Goal: Task Accomplishment & Management: Manage account settings

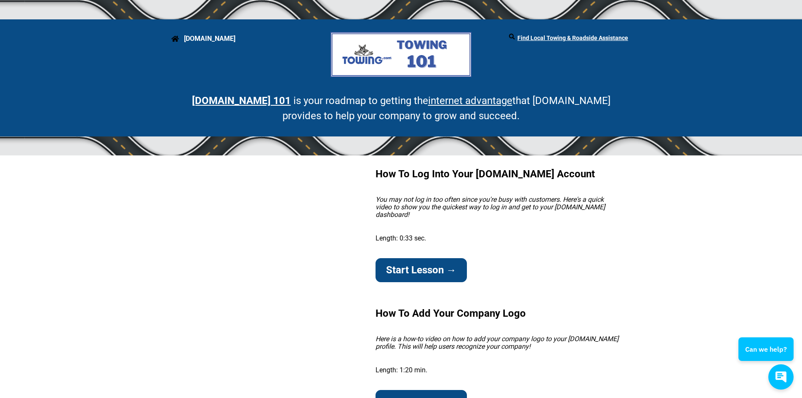
click at [194, 40] on strong "Towing.com" at bounding box center [209, 39] width 51 height 8
click at [175, 39] on li "Towing.com" at bounding box center [244, 38] width 141 height 13
click at [210, 43] on strong "Towing.com" at bounding box center [209, 39] width 51 height 8
click at [210, 39] on strong "Towing.com" at bounding box center [209, 39] width 51 height 8
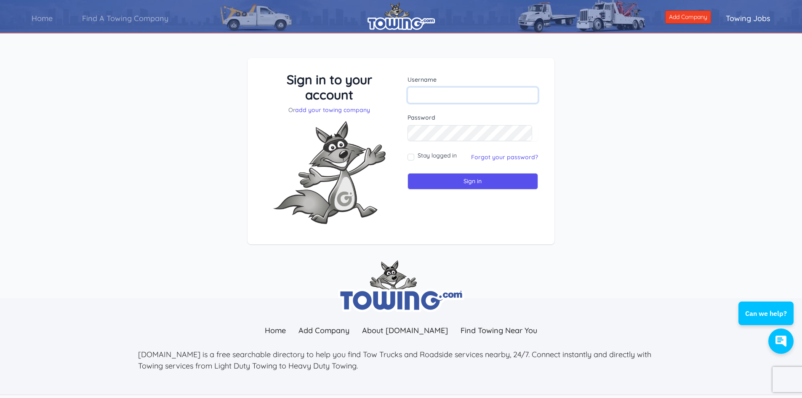
click at [438, 98] on input "text" at bounding box center [472, 95] width 131 height 16
click at [429, 92] on input "text" at bounding box center [472, 95] width 131 height 16
type input "expressautotowing24@gmail.com"
click at [433, 178] on input "Sign in" at bounding box center [472, 181] width 131 height 16
click at [413, 158] on input "Stay logged in" at bounding box center [410, 157] width 7 height 7
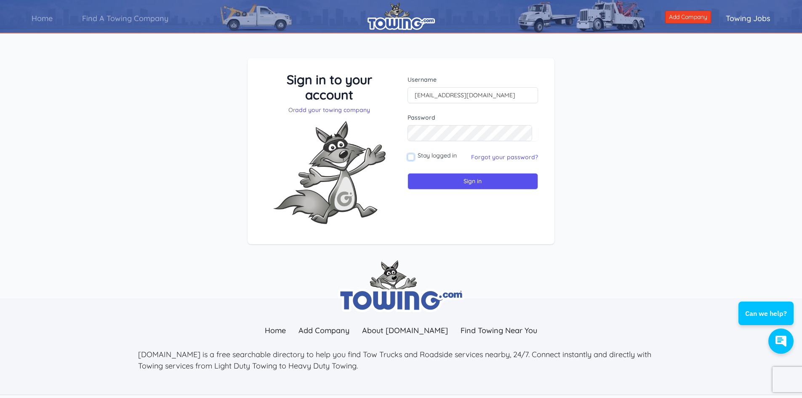
checkbox input "true"
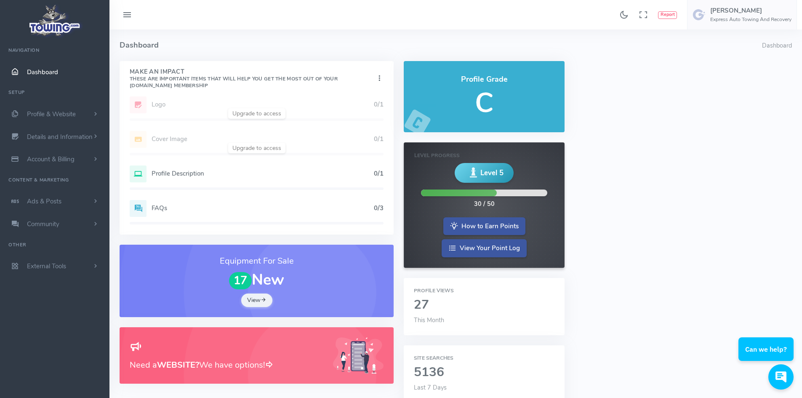
click at [258, 110] on div "Add Website 1/1 Logo 0/1 Cover Image 0/1 Profile Description 0/1 FAQs 0/3" at bounding box center [257, 165] width 274 height 138
click at [376, 77] on icon at bounding box center [379, 78] width 8 height 11
click at [340, 123] on link "Show Completed" at bounding box center [349, 122] width 67 height 14
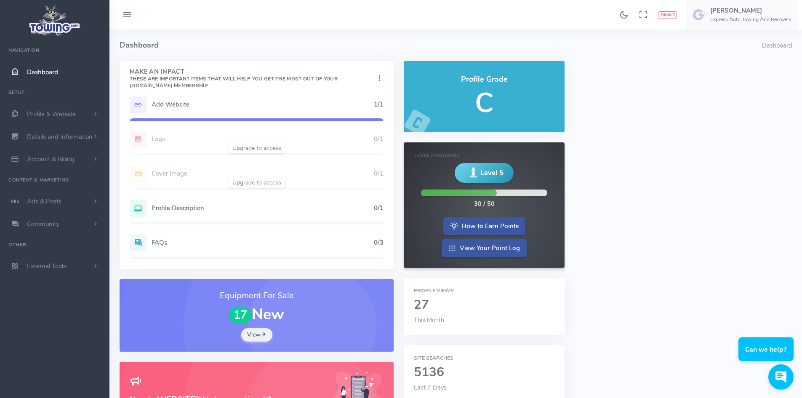
click at [269, 147] on div "Add Website 1/1 Logo 0/1 Cover Image 0/1 Profile Description 0/1 FAQs 0/3" at bounding box center [257, 182] width 274 height 173
click at [167, 210] on h5 "Profile Description" at bounding box center [262, 208] width 222 height 7
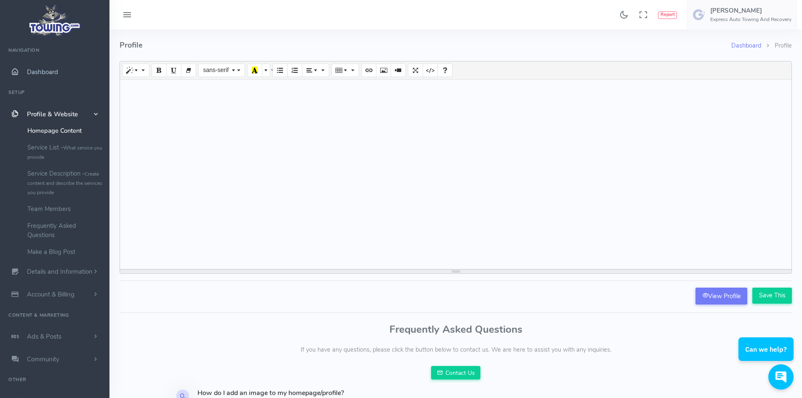
click at [37, 70] on span "Dashboard" at bounding box center [42, 72] width 31 height 8
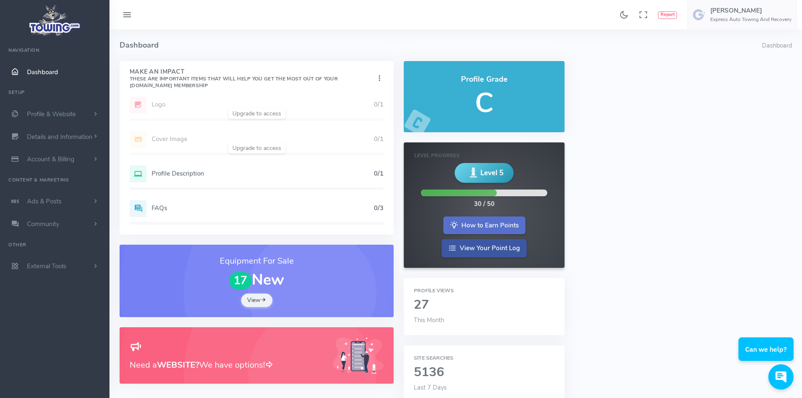
click at [487, 231] on link "How to Earn Points" at bounding box center [484, 225] width 82 height 18
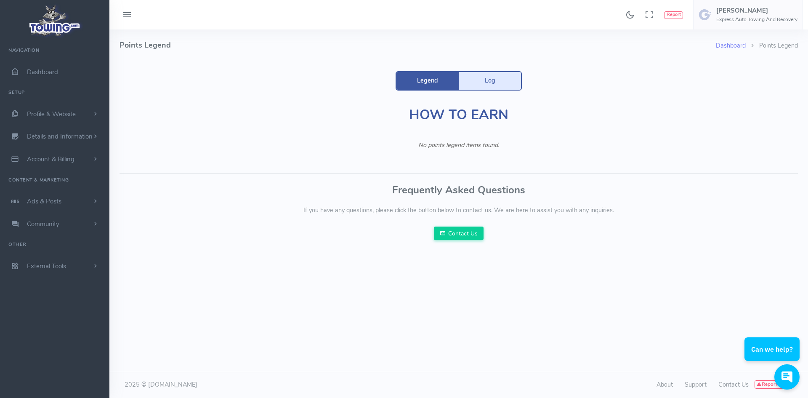
click at [487, 84] on link "Log" at bounding box center [490, 81] width 62 height 18
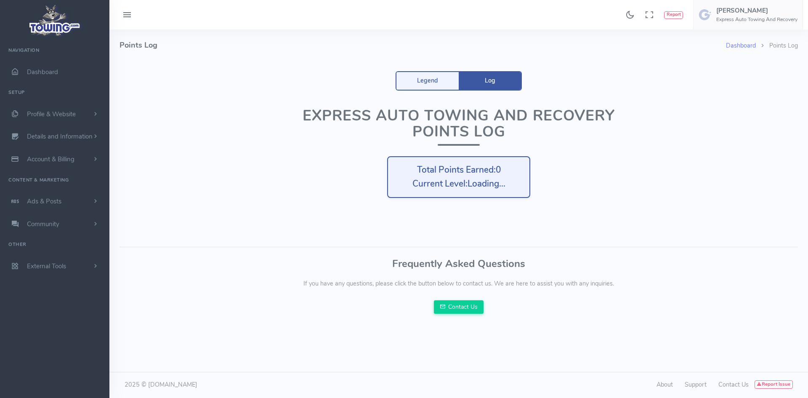
click at [427, 83] on link "Legend" at bounding box center [427, 81] width 62 height 18
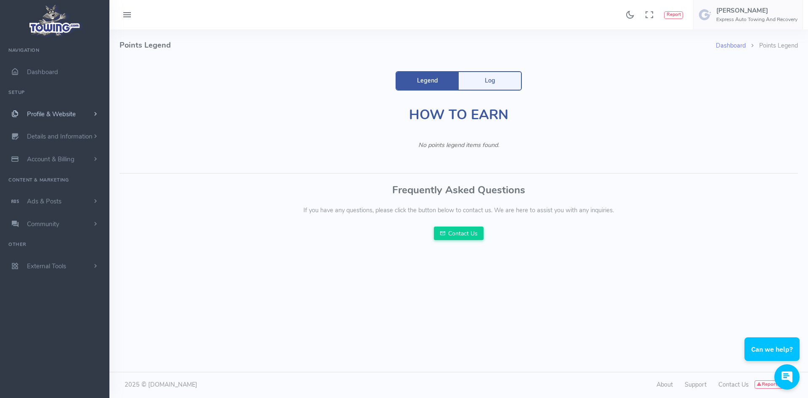
click at [37, 118] on span "Profile & Website" at bounding box center [51, 114] width 49 height 8
click at [59, 208] on link "Team Members" at bounding box center [65, 208] width 88 height 17
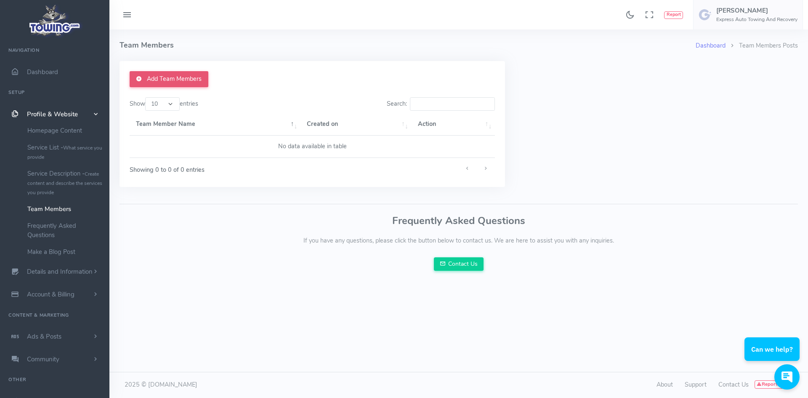
click at [191, 82] on link "Add Team Members" at bounding box center [169, 79] width 79 height 16
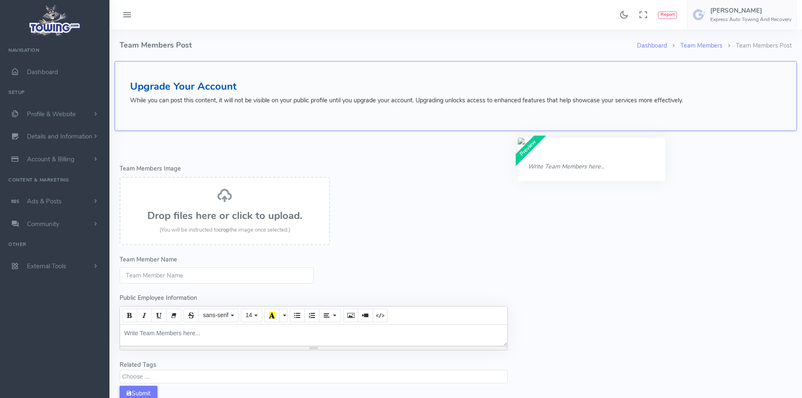
select select
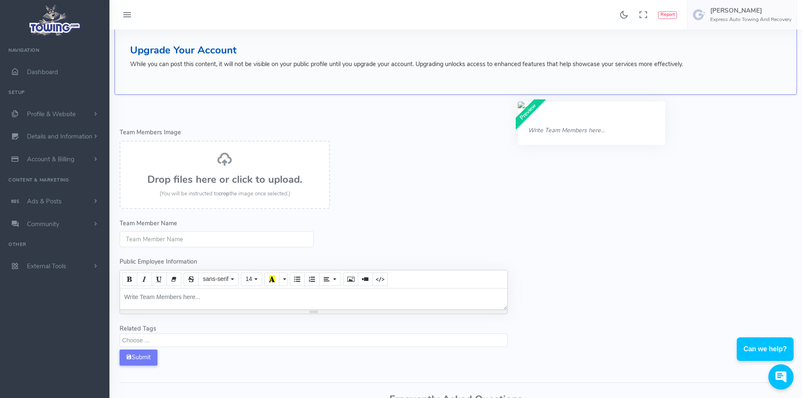
scroll to position [84, 0]
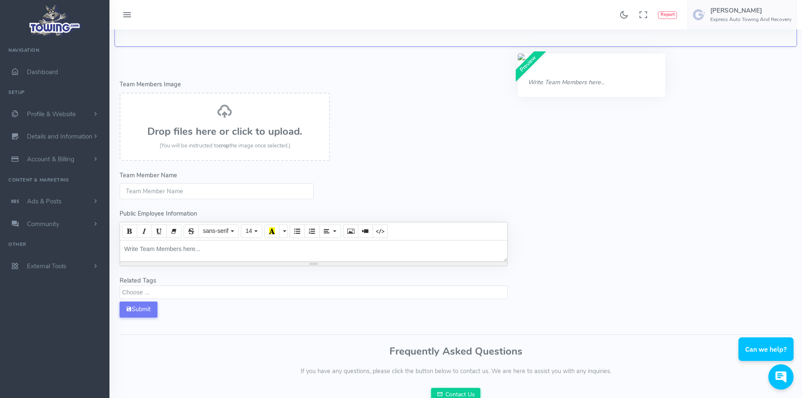
click at [172, 190] on input "Team Member Name" at bounding box center [217, 191] width 194 height 16
type input "m"
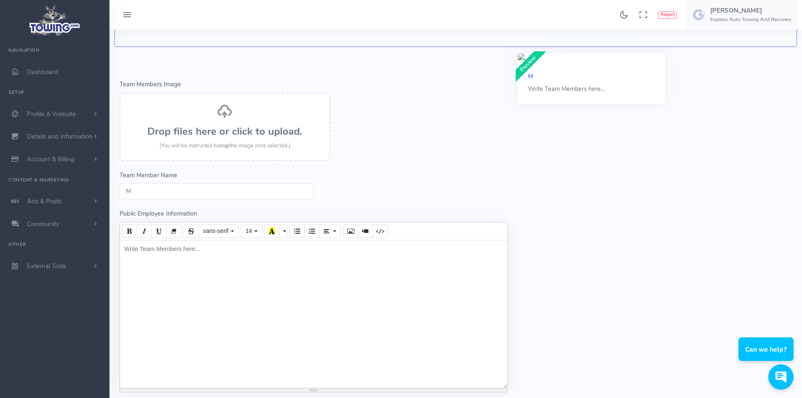
click at [174, 190] on input "M" at bounding box center [217, 191] width 194 height 16
type input "Moe"
click at [416, 171] on div "Team Member Name Moe" at bounding box center [314, 185] width 388 height 29
click at [322, 276] on div "Write Team Members here..." at bounding box center [313, 313] width 387 height 147
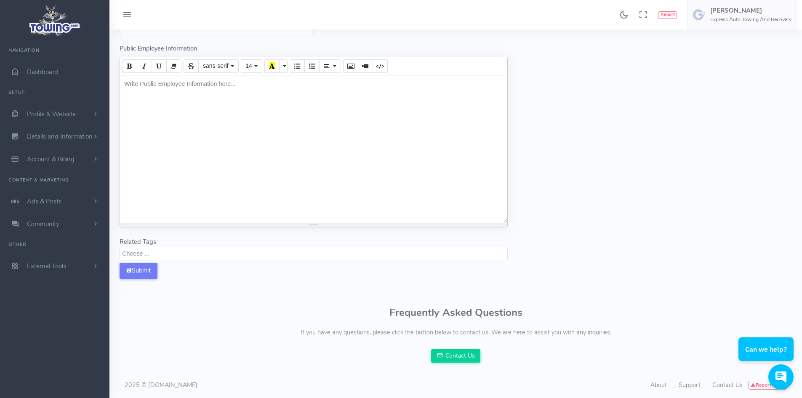
click at [145, 253] on textarea "Search" at bounding box center [314, 253] width 385 height 8
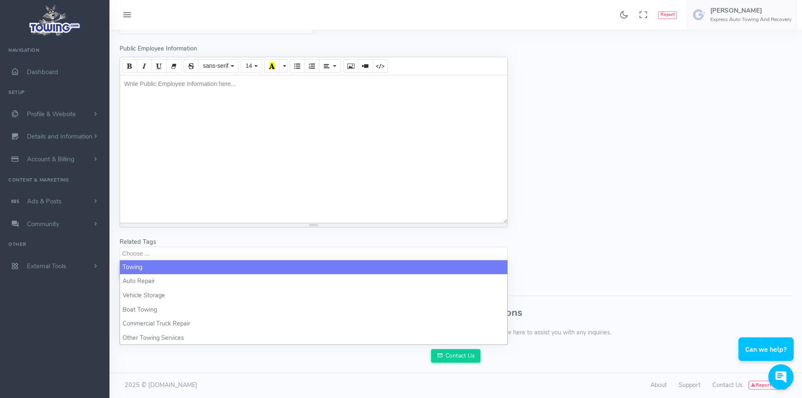
select select "towing"
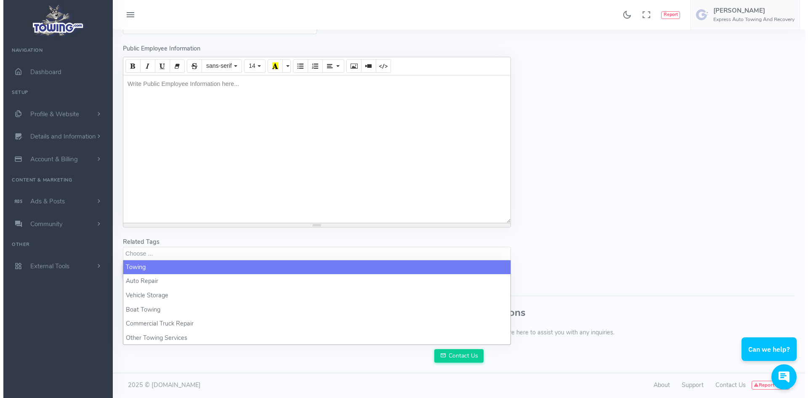
scroll to position [1, 0]
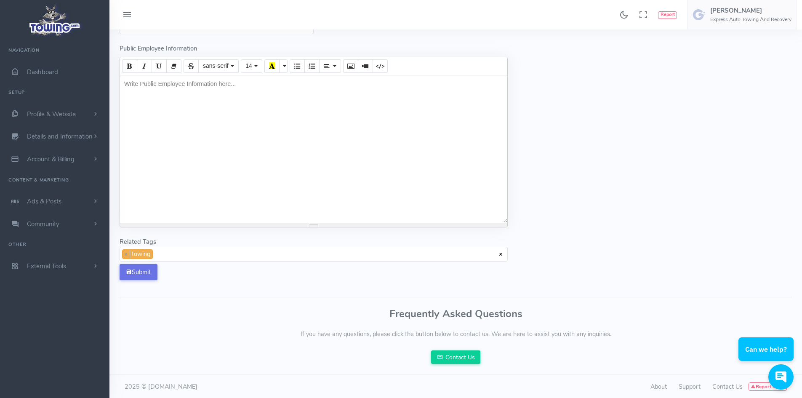
click at [145, 275] on button "Submit" at bounding box center [139, 272] width 38 height 16
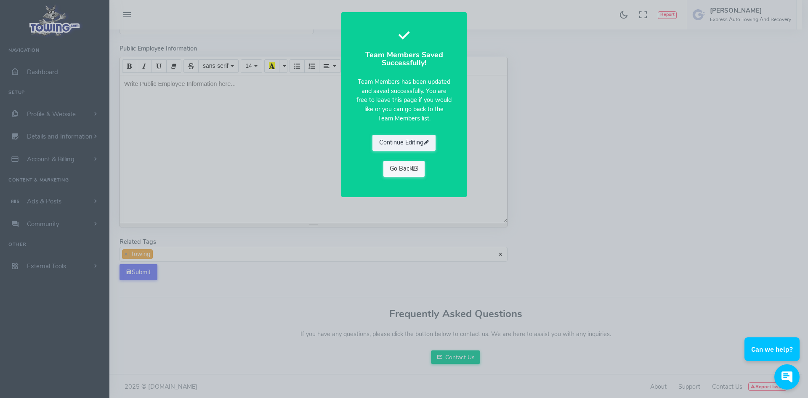
click at [401, 172] on link "Go Back" at bounding box center [404, 169] width 42 height 16
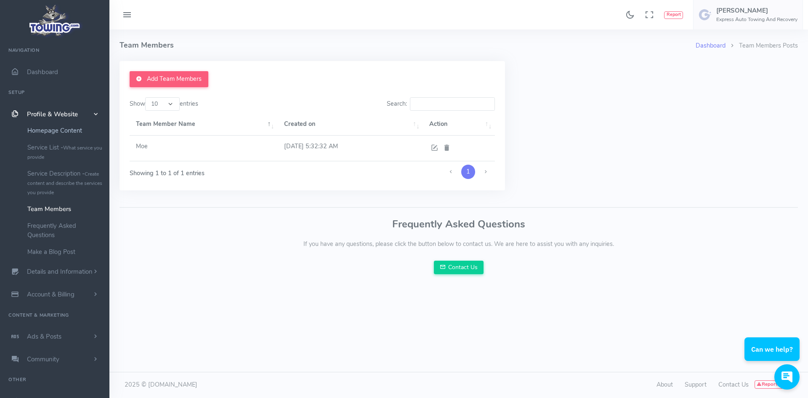
click at [58, 131] on link "Homepage Content" at bounding box center [65, 130] width 88 height 17
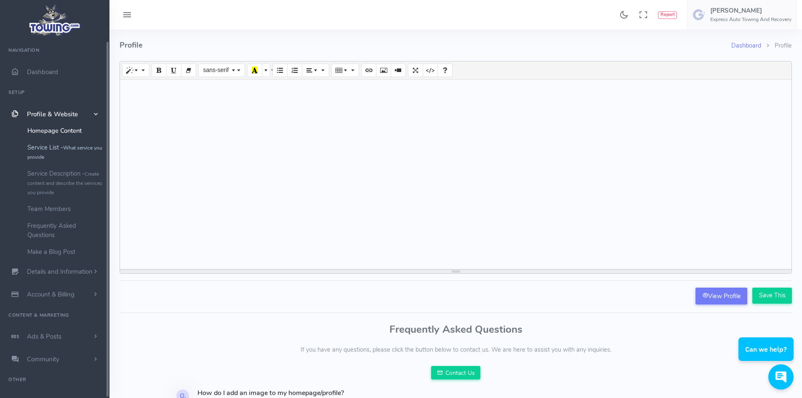
click at [60, 148] on link "Service List - What service you provide" at bounding box center [65, 152] width 88 height 26
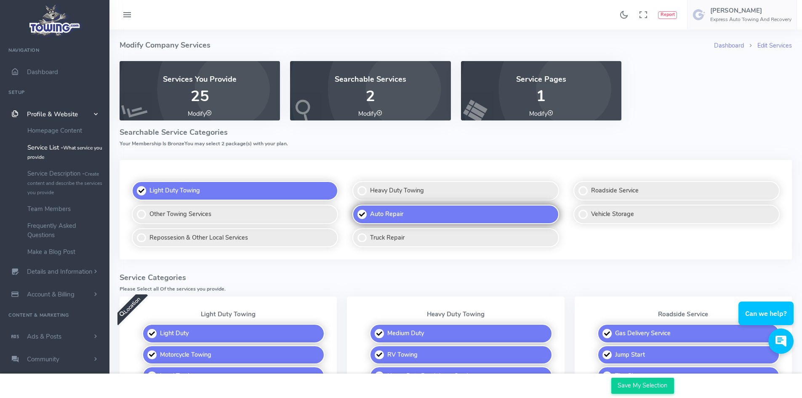
click at [442, 223] on label "Auto Repair" at bounding box center [455, 214] width 206 height 19
click at [356, 208] on input "Auto Repair" at bounding box center [352, 204] width 5 height 5
checkbox input "false"
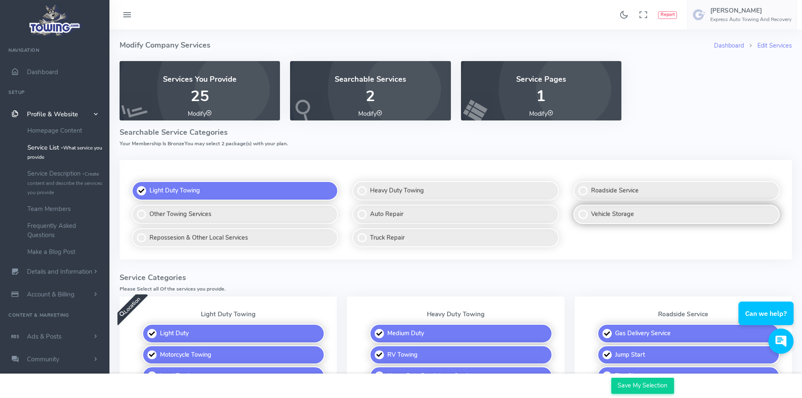
click at [604, 211] on label "Vehicle Storage" at bounding box center [676, 214] width 206 height 19
click at [577, 208] on input "Vehicle Storage" at bounding box center [573, 204] width 5 height 5
checkbox input "true"
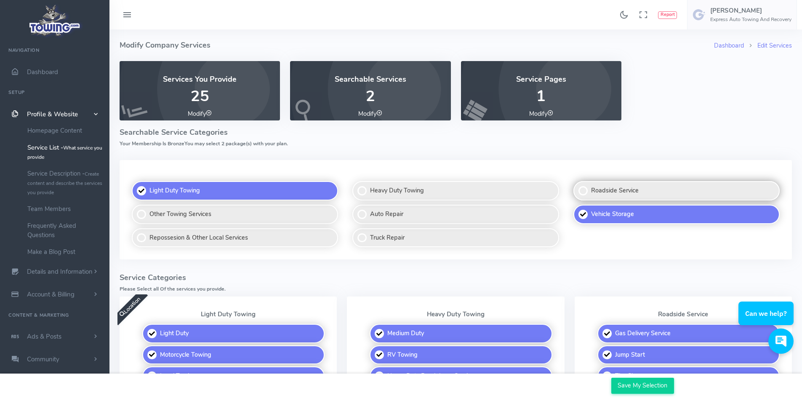
click at [609, 192] on label "Roadside Service" at bounding box center [676, 190] width 206 height 19
click at [577, 184] on input "Roadside Service" at bounding box center [573, 181] width 5 height 5
click at [587, 192] on label "Roadside Service" at bounding box center [676, 190] width 206 height 19
click at [577, 184] on input "Roadside Service" at bounding box center [573, 181] width 5 height 5
checkbox input "false"
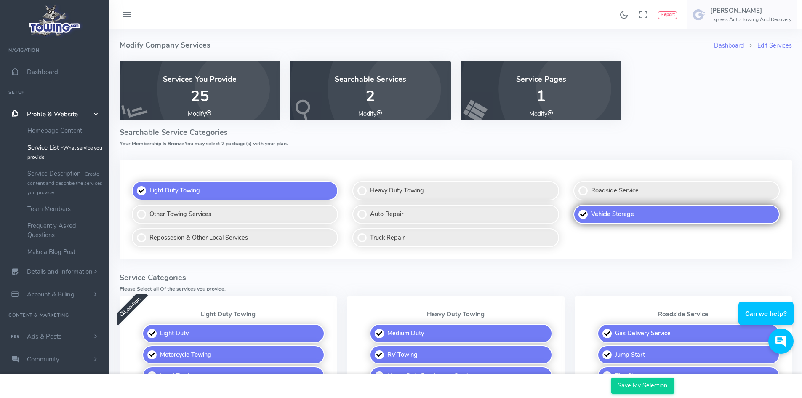
click at [584, 210] on label "Vehicle Storage" at bounding box center [676, 214] width 206 height 19
click at [577, 208] on input "Vehicle Storage" at bounding box center [573, 204] width 5 height 5
checkbox input "false"
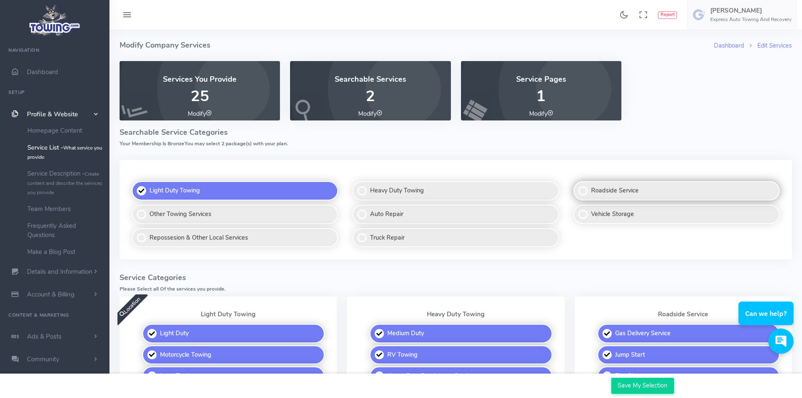
click at [583, 193] on label "Roadside Service" at bounding box center [676, 190] width 206 height 19
click at [577, 184] on input "Roadside Service" at bounding box center [573, 181] width 5 height 5
checkbox input "true"
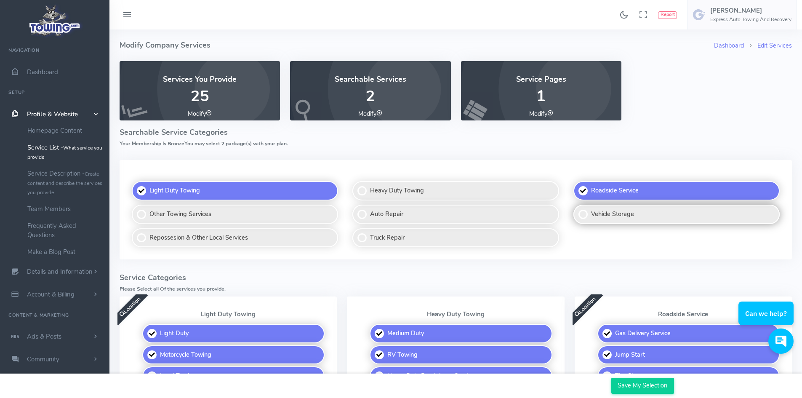
click at [582, 212] on label "Vehicle Storage" at bounding box center [676, 214] width 206 height 19
click at [577, 208] on input "Vehicle Storage" at bounding box center [573, 204] width 5 height 5
checkbox input "false"
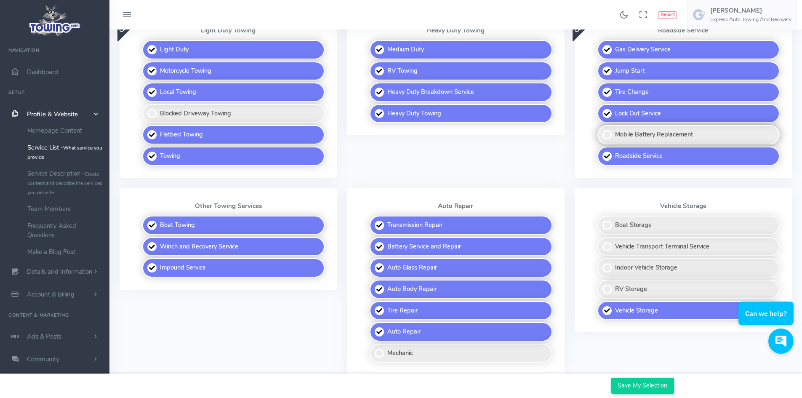
scroll to position [295, 0]
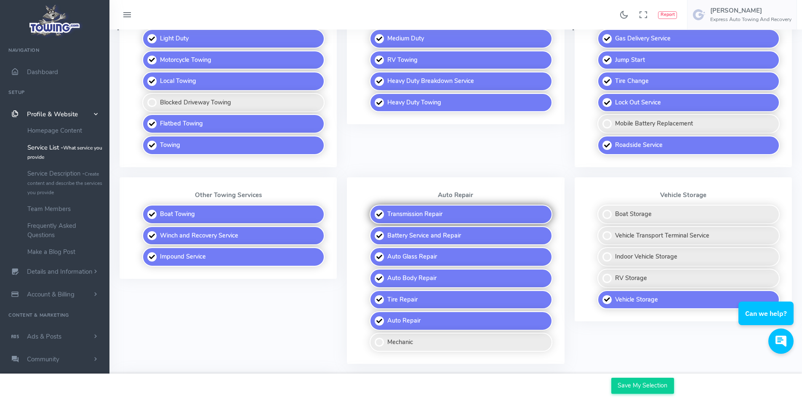
click at [427, 214] on label "Transmission Repair" at bounding box center [460, 214] width 182 height 19
click at [373, 210] on input "Transmission Repair" at bounding box center [369, 207] width 5 height 5
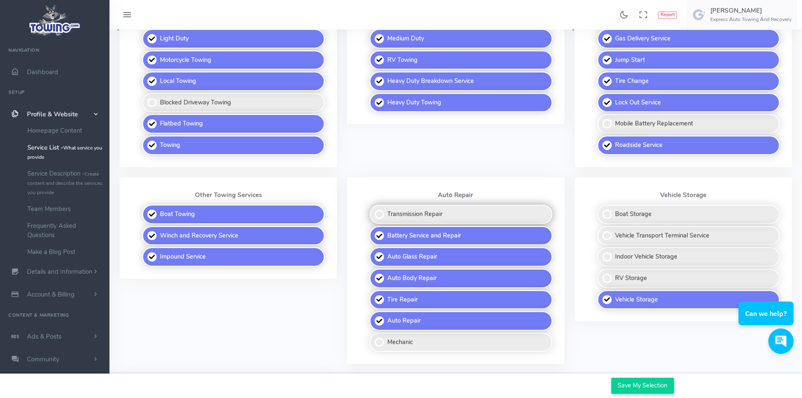
click at [427, 214] on label "Transmission Repair" at bounding box center [460, 214] width 182 height 19
click at [373, 210] on input "Transmission Repair" at bounding box center [369, 207] width 5 height 5
checkbox input "true"
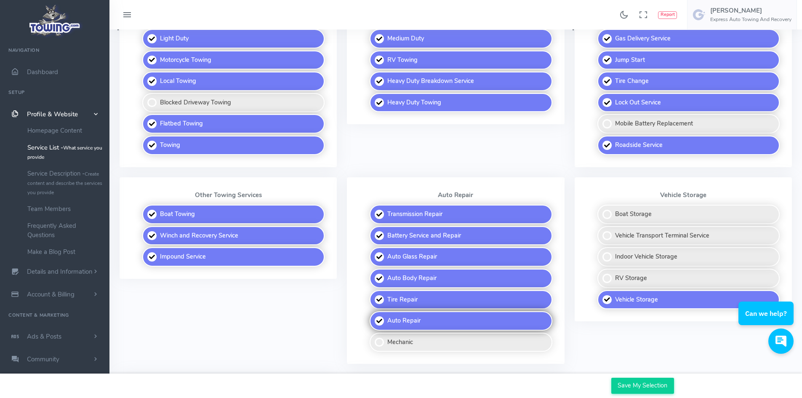
click at [395, 319] on label "Auto Repair" at bounding box center [460, 320] width 182 height 19
click at [373, 316] on input "Auto Repair" at bounding box center [369, 313] width 5 height 5
checkbox input "false"
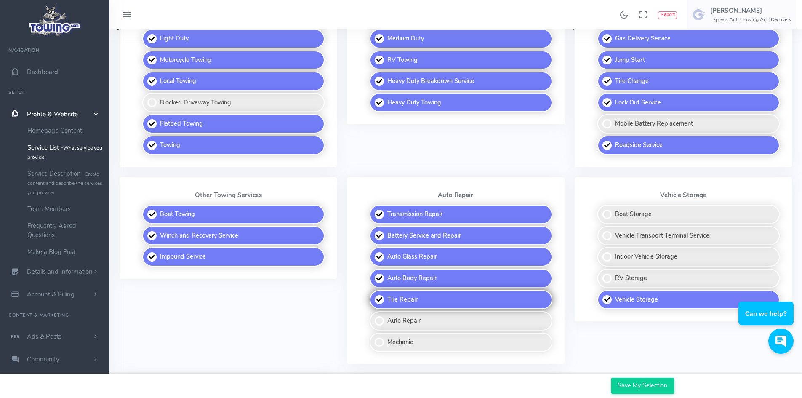
click at [403, 298] on label "Tire Repair" at bounding box center [460, 299] width 182 height 19
click at [373, 295] on input "Tire Repair" at bounding box center [369, 292] width 5 height 5
checkbox input "false"
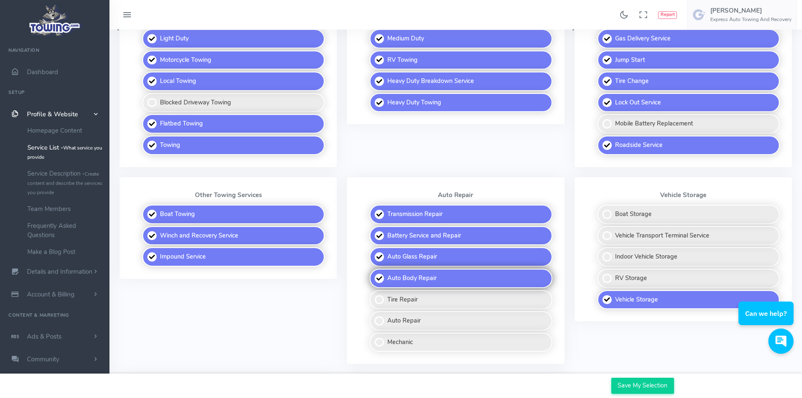
click at [405, 282] on label "Auto Body Repair" at bounding box center [460, 277] width 182 height 19
click at [373, 274] on input "Auto Body Repair" at bounding box center [369, 270] width 5 height 5
checkbox input "false"
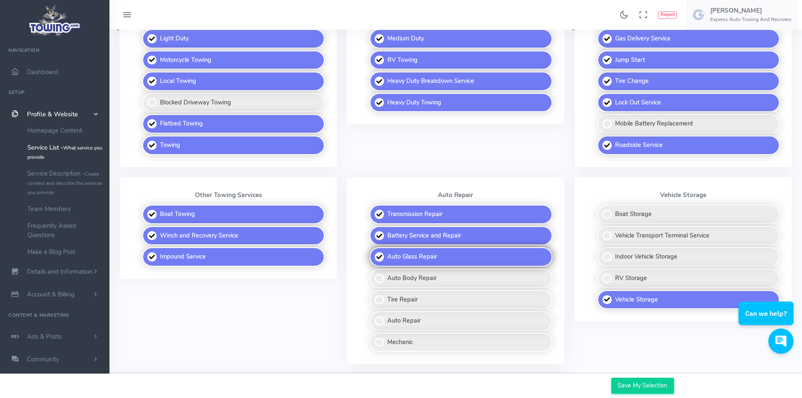
click at [409, 252] on label "Auto Glass Repair" at bounding box center [460, 256] width 182 height 19
click at [373, 252] on input "Auto Glass Repair" at bounding box center [369, 249] width 5 height 5
checkbox input "false"
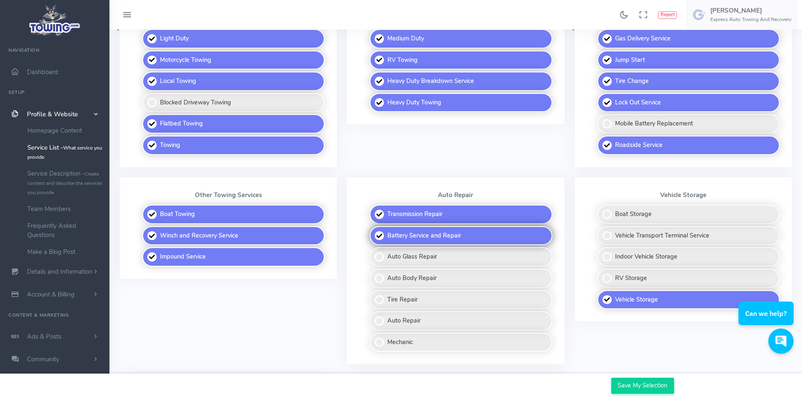
click at [413, 237] on label "Battery Service and Repair" at bounding box center [460, 235] width 182 height 19
click at [373, 231] on input "Battery Service and Repair" at bounding box center [369, 228] width 5 height 5
checkbox input "false"
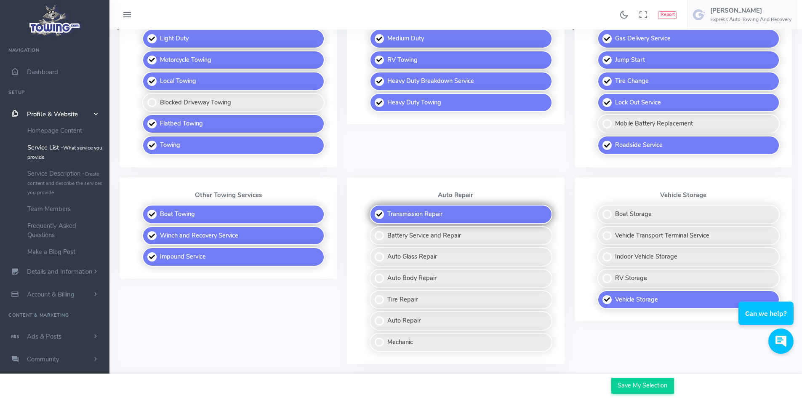
click at [411, 212] on label "Transmission Repair" at bounding box center [460, 214] width 182 height 19
click at [373, 210] on input "Transmission Repair" at bounding box center [369, 207] width 5 height 5
checkbox input "false"
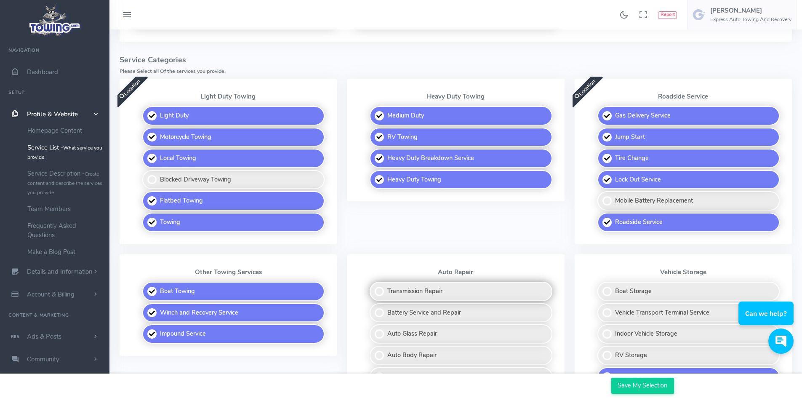
scroll to position [210, 0]
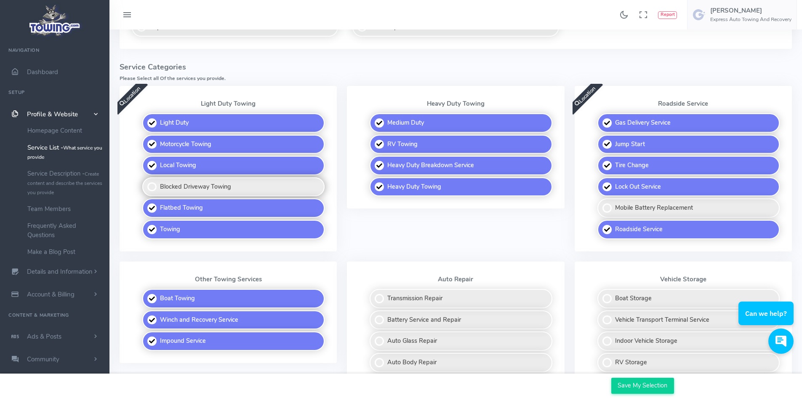
click at [192, 188] on label "Blocked Driveway Towing" at bounding box center [233, 186] width 182 height 19
click at [146, 183] on input "Blocked Driveway Towing" at bounding box center [142, 179] width 5 height 5
checkbox input "true"
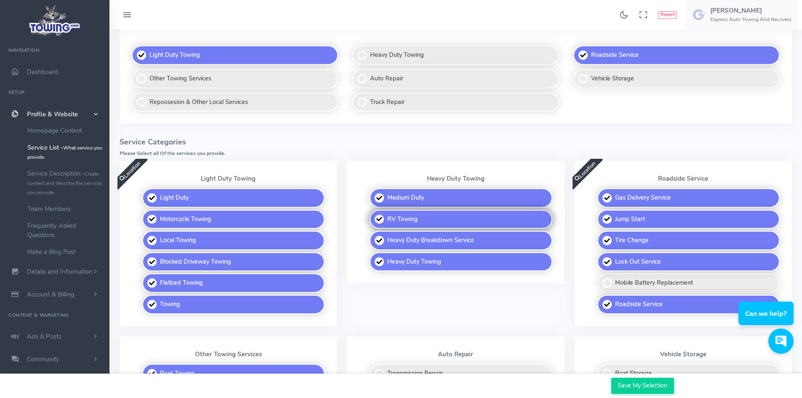
scroll to position [126, 0]
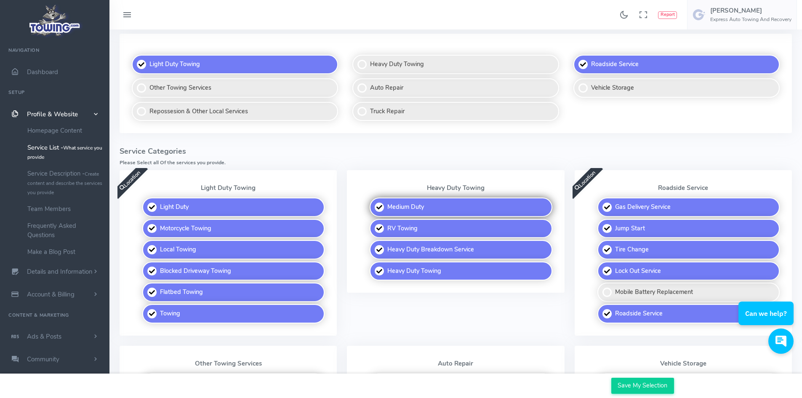
click at [407, 208] on label "Medium Duty" at bounding box center [460, 206] width 182 height 19
click at [373, 203] on input "Medium Duty" at bounding box center [369, 199] width 5 height 5
checkbox input "false"
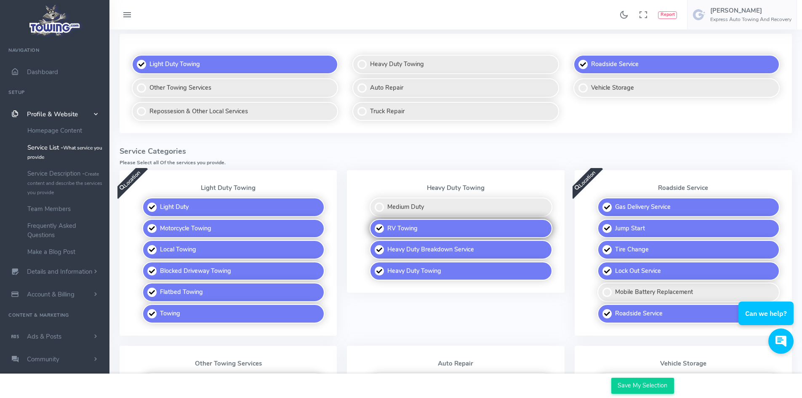
click at [404, 223] on label "RV Towing" at bounding box center [460, 228] width 182 height 19
click at [373, 223] on input "RV Towing" at bounding box center [369, 221] width 5 height 5
checkbox input "false"
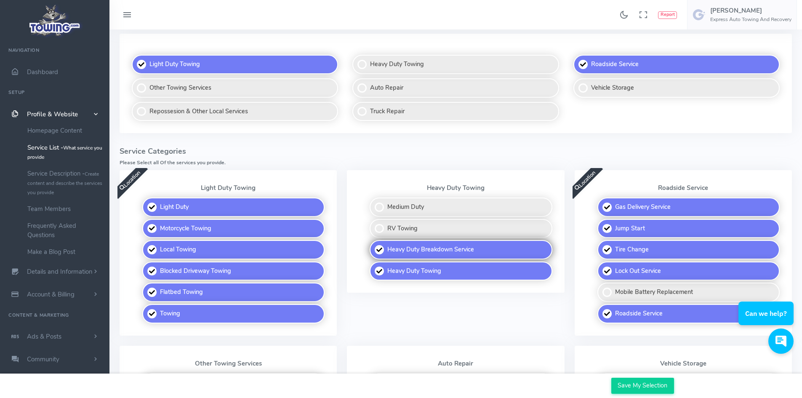
click at [412, 250] on label "Heavy Duty Breakdown Service" at bounding box center [460, 249] width 182 height 19
click at [373, 245] on input "Heavy Duty Breakdown Service" at bounding box center [369, 242] width 5 height 5
checkbox input "false"
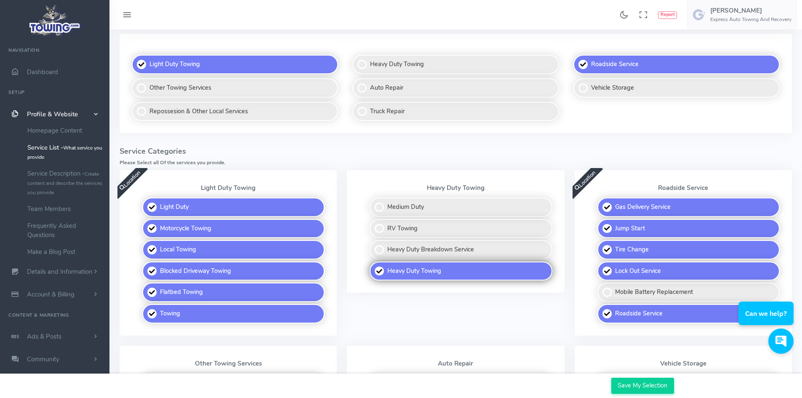
click at [417, 264] on label "Heavy Duty Towing" at bounding box center [460, 270] width 182 height 19
click at [373, 264] on input "Heavy Duty Towing" at bounding box center [369, 263] width 5 height 5
checkbox input "false"
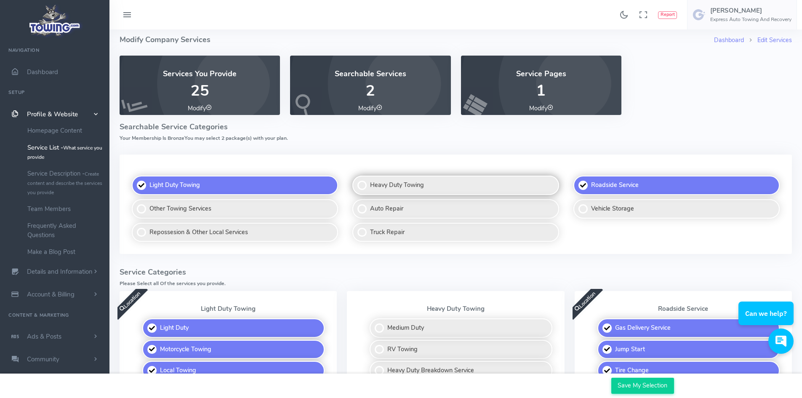
scroll to position [0, 0]
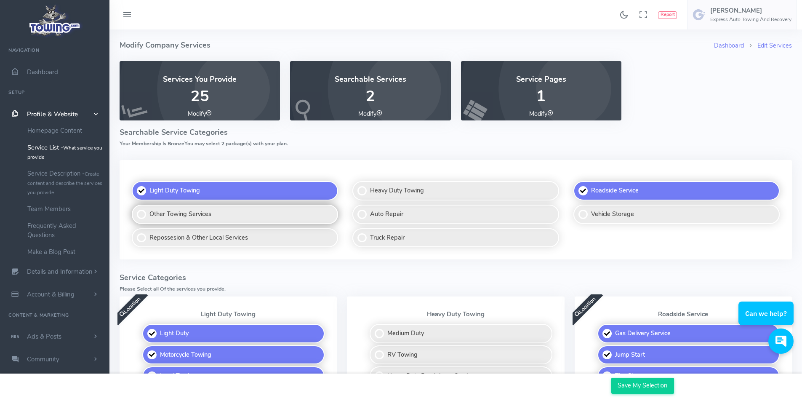
click at [162, 213] on label "Other Towing Services" at bounding box center [235, 214] width 206 height 19
click at [135, 208] on input "Other Towing Services" at bounding box center [132, 204] width 5 height 5
click at [135, 213] on label "Other Towing Services" at bounding box center [235, 214] width 206 height 19
click at [135, 208] on input "Other Towing Services" at bounding box center [132, 204] width 5 height 5
checkbox input "false"
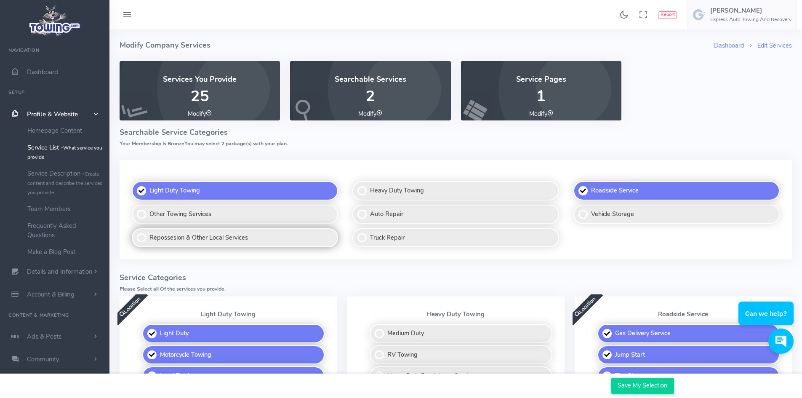
click at [146, 239] on label "Repossesion & Other Local Services" at bounding box center [235, 237] width 206 height 19
click at [135, 231] on input "Repossesion & Other Local Services" at bounding box center [132, 228] width 5 height 5
checkbox input "false"
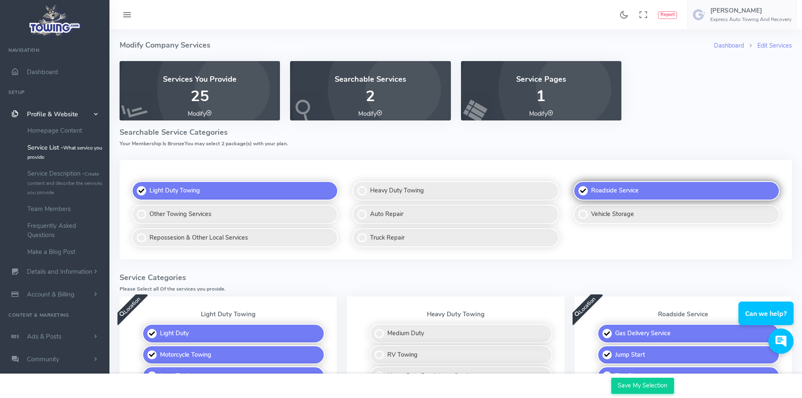
click at [591, 193] on label "Roadside Service" at bounding box center [676, 190] width 206 height 19
click at [577, 184] on input "Roadside Service" at bounding box center [573, 181] width 5 height 5
checkbox input "false"
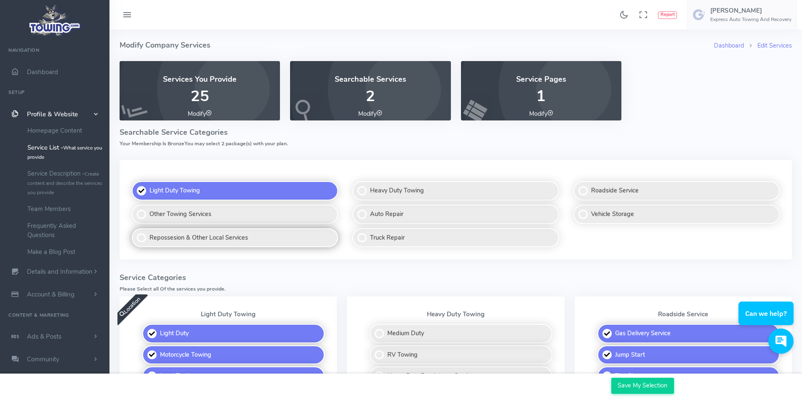
click at [234, 237] on label "Repossesion & Other Local Services" at bounding box center [235, 237] width 206 height 19
click at [135, 231] on input "Repossesion & Other Local Services" at bounding box center [132, 228] width 5 height 5
checkbox input "true"
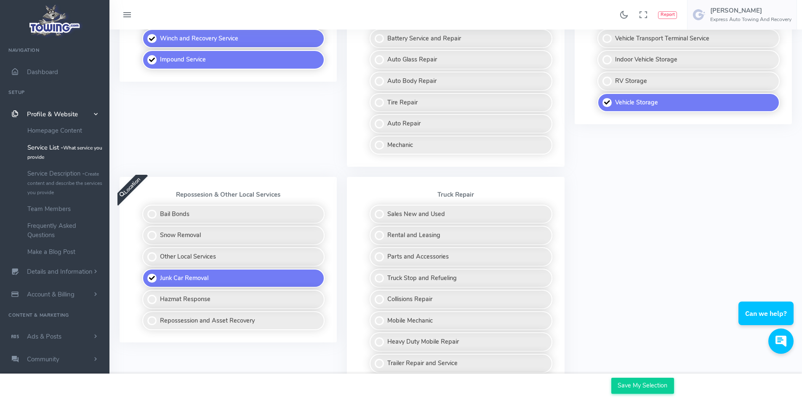
scroll to position [547, 0]
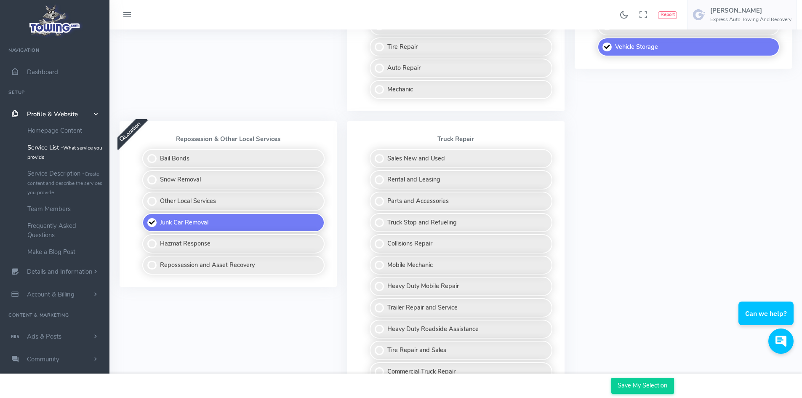
drag, startPoint x: 386, startPoint y: 162, endPoint x: 381, endPoint y: 168, distance: 8.0
drag, startPoint x: 381, startPoint y: 168, endPoint x: 290, endPoint y: 85, distance: 123.9
click at [290, 85] on div "Location Other Towing Services Boat Towing Winch and Recovery Service Impound S…" at bounding box center [227, 23] width 227 height 197
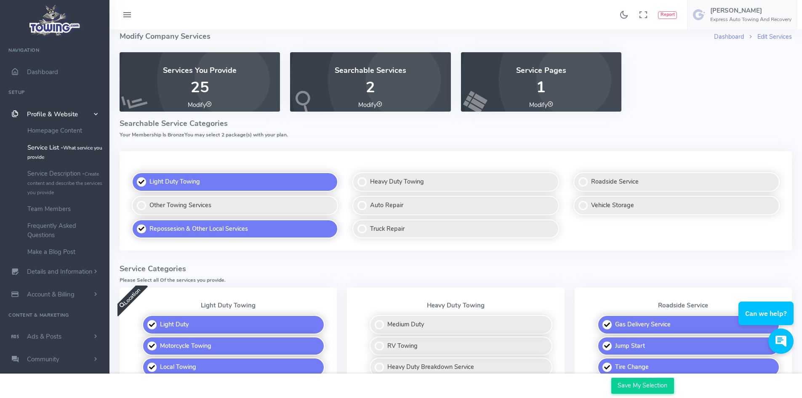
scroll to position [0, 0]
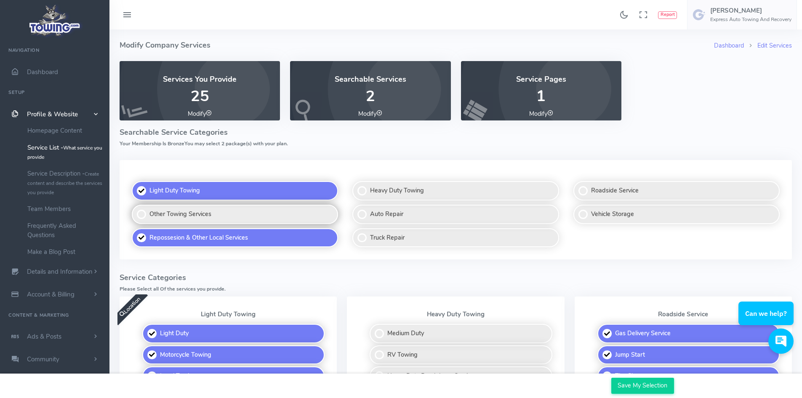
click at [181, 214] on label "Other Towing Services" at bounding box center [235, 214] width 206 height 19
click at [135, 208] on input "Other Towing Services" at bounding box center [132, 204] width 5 height 5
checkbox input "false"
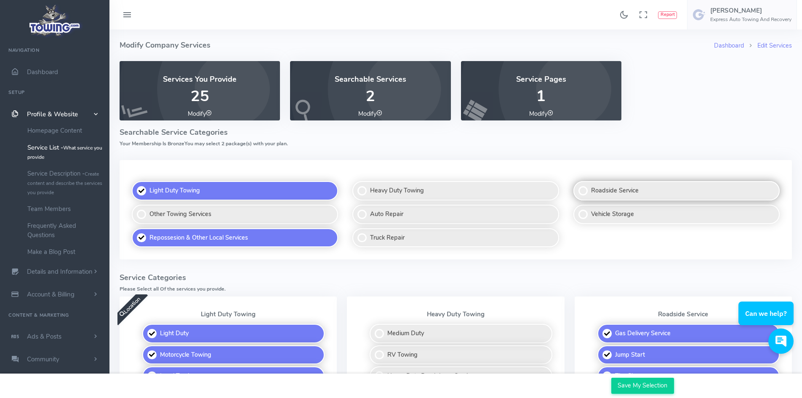
click at [621, 197] on label "Roadside Service" at bounding box center [676, 190] width 206 height 19
click at [577, 184] on input "Roadside Service" at bounding box center [573, 181] width 5 height 5
click at [621, 197] on label "Roadside Service" at bounding box center [676, 190] width 206 height 19
click at [577, 184] on input "Roadside Service" at bounding box center [573, 181] width 5 height 5
click at [621, 197] on label "Roadside Service" at bounding box center [676, 190] width 206 height 19
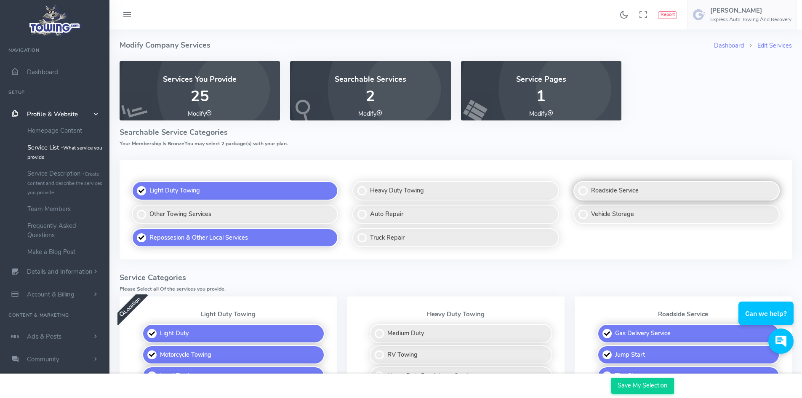
click at [577, 184] on input "Roadside Service" at bounding box center [573, 181] width 5 height 5
checkbox input "false"
click at [58, 180] on small "Create content and describe the services you provide" at bounding box center [64, 182] width 75 height 25
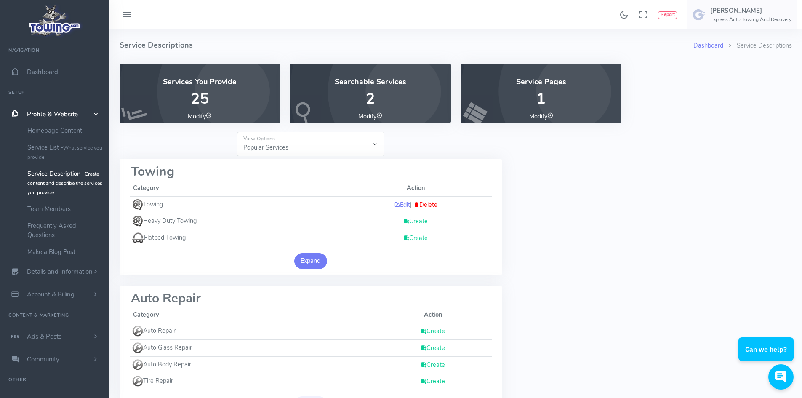
click at [316, 260] on button "Expand" at bounding box center [310, 261] width 33 height 16
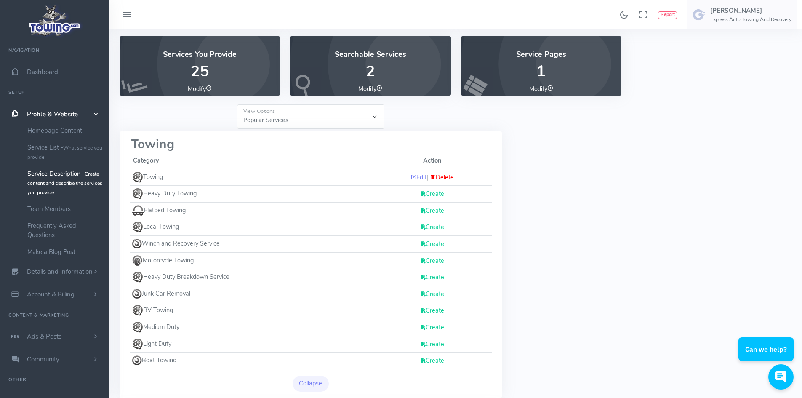
scroll to position [42, 0]
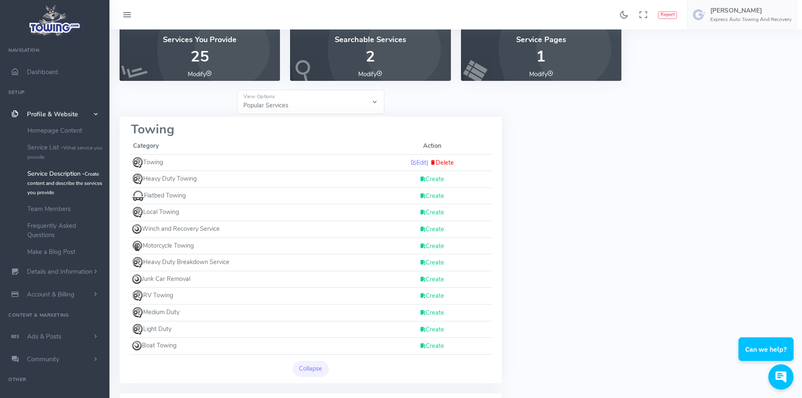
click at [435, 214] on link "Create" at bounding box center [432, 212] width 24 height 8
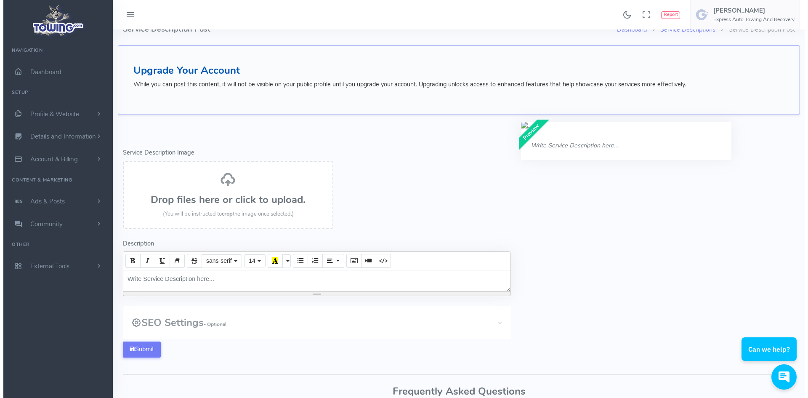
scroll to position [42, 0]
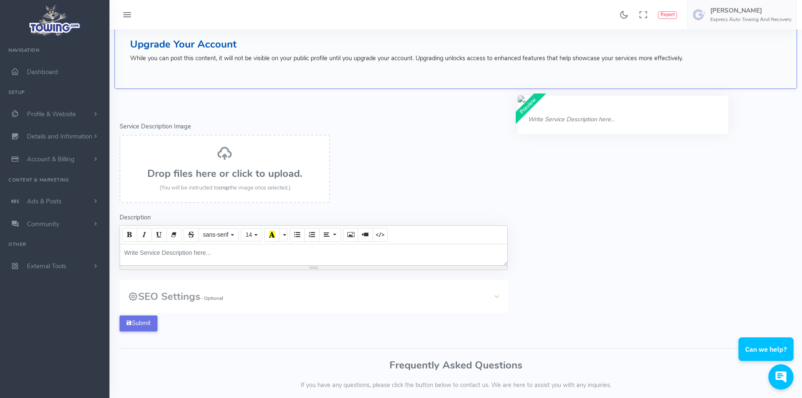
click at [148, 318] on button "Submit" at bounding box center [139, 323] width 38 height 16
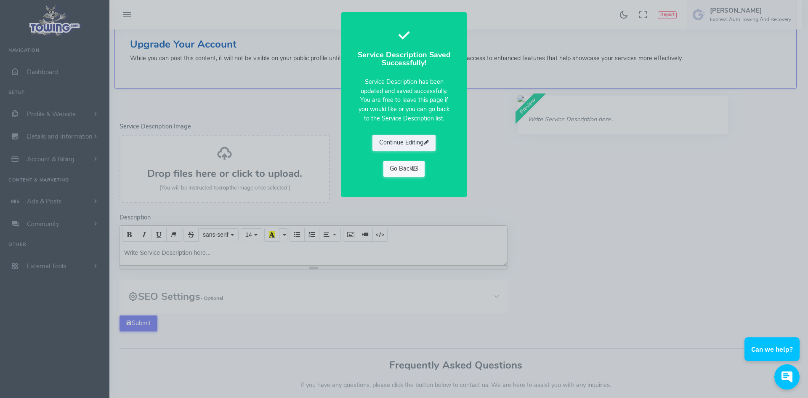
click at [402, 170] on link "Go Back" at bounding box center [404, 169] width 42 height 16
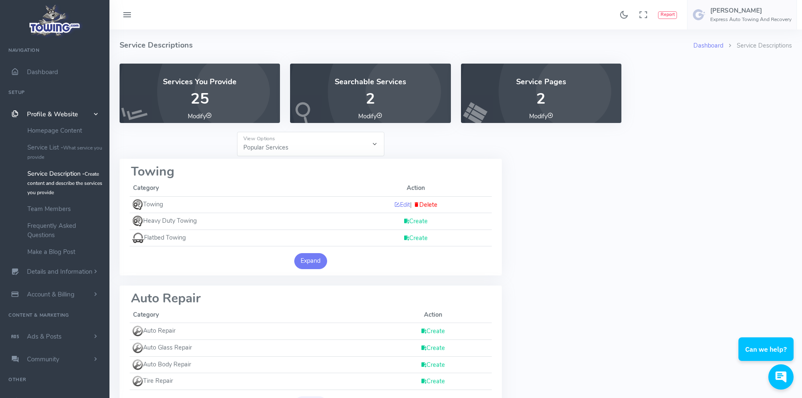
click at [308, 261] on button "Expand" at bounding box center [310, 261] width 33 height 16
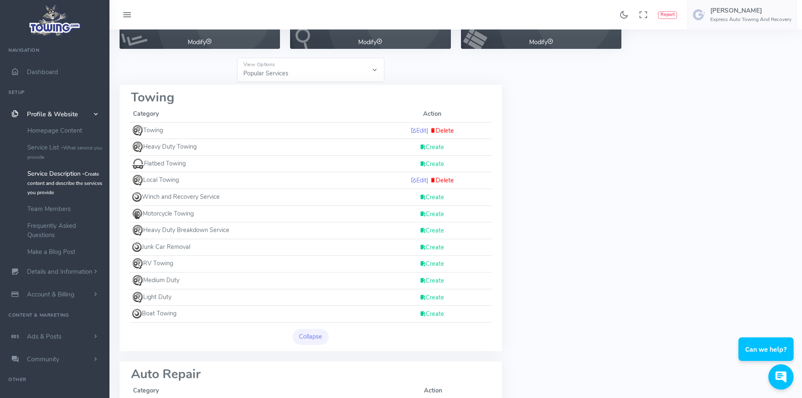
scroll to position [84, 0]
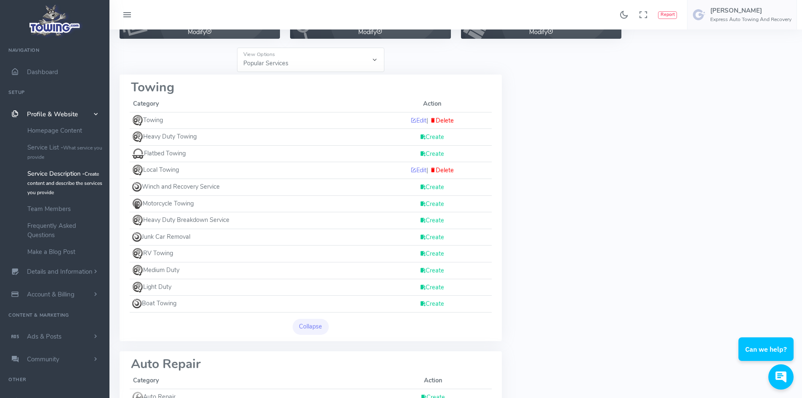
click at [431, 234] on link "Create" at bounding box center [432, 237] width 24 height 8
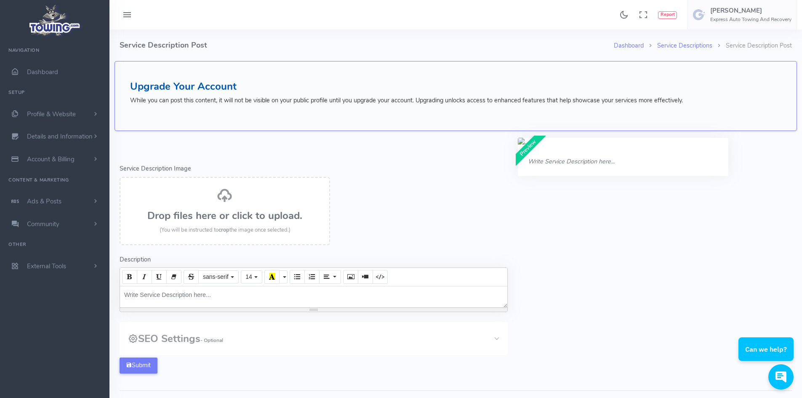
click at [182, 300] on div "Write Service Description here..." at bounding box center [313, 296] width 387 height 21
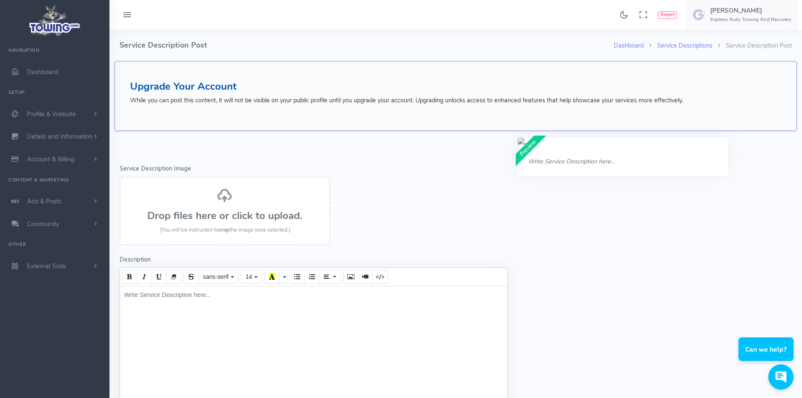
click at [225, 297] on div "Write Service Description here..." at bounding box center [313, 359] width 387 height 147
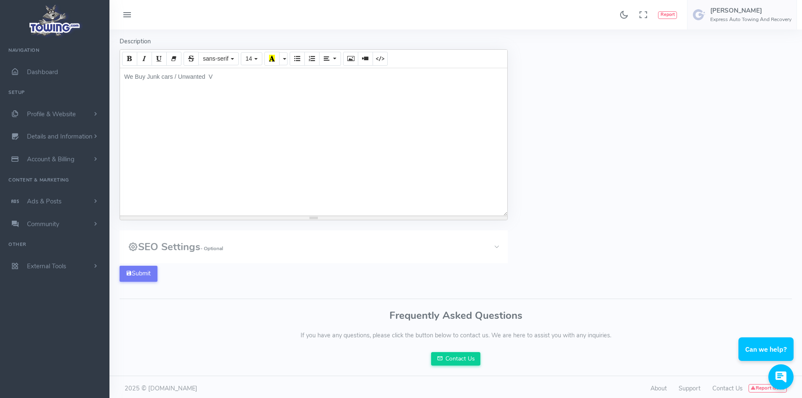
scroll to position [221, 0]
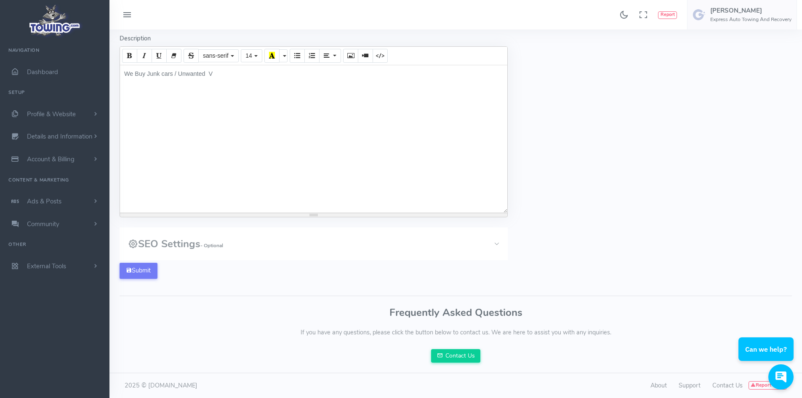
click at [252, 85] on div "We Buy Junk cars / Unwanted V" at bounding box center [313, 138] width 387 height 147
click at [252, 85] on div "We Buy Junk cars / Unwanted" at bounding box center [313, 138] width 387 height 147
click at [164, 72] on div "We Buy Junk cars / Unwanted" at bounding box center [313, 138] width 387 height 147
click at [160, 74] on div "We Buy Junk ars / Unwanted" at bounding box center [313, 138] width 387 height 147
click at [161, 74] on div "We Buy Junk ars / Unwanted" at bounding box center [313, 138] width 387 height 147
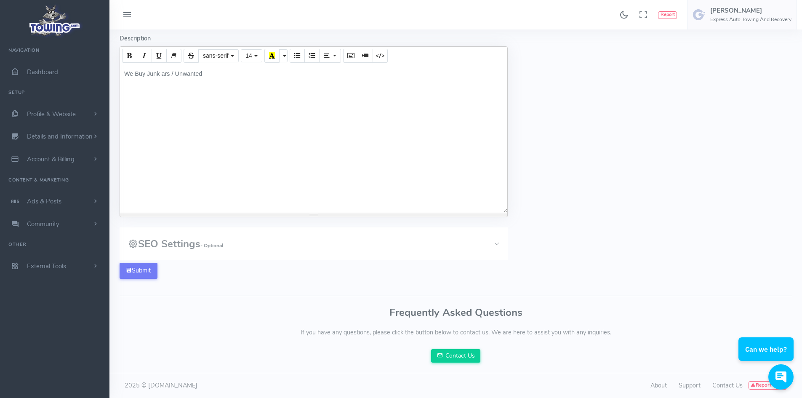
click at [161, 74] on div "We Buy Junk ars / Unwanted" at bounding box center [313, 138] width 387 height 147
click at [160, 76] on div "We Buy Junk ars / Unwanted" at bounding box center [313, 138] width 387 height 147
click at [162, 74] on div "We Buy JunkCars / Unwanted" at bounding box center [313, 138] width 387 height 147
click at [159, 74] on div "We Buy JunkCars / Unwanted" at bounding box center [313, 138] width 387 height 147
click at [235, 72] on div "We Buy Junk Cars / Unwanted" at bounding box center [313, 138] width 387 height 147
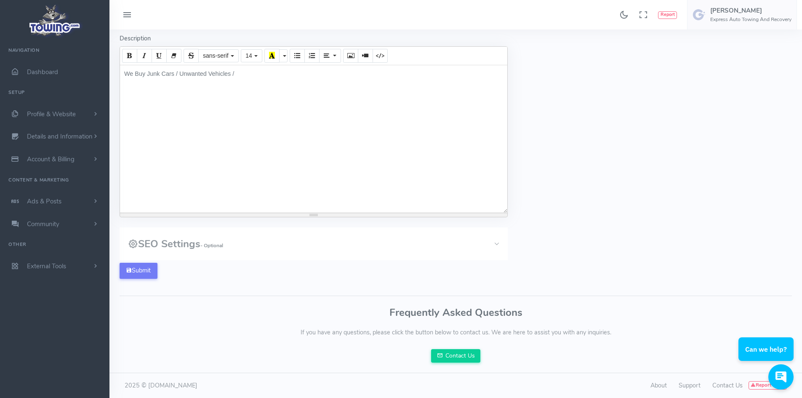
click at [255, 86] on div "We Buy Junk Cars / Unwanted Vehicles /" at bounding box center [313, 138] width 387 height 147
click at [214, 93] on span "We offer top dollar cash in hand for your junk cars, providing a convenient and…" at bounding box center [308, 90] width 369 height 34
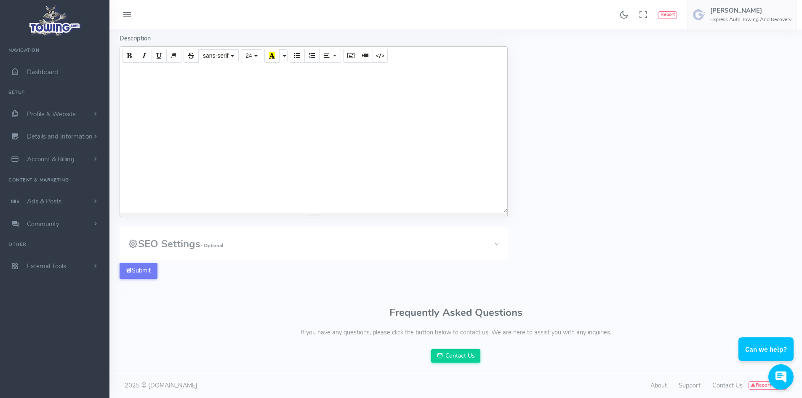
click at [210, 93] on span "We offer top dollar cash in hand for your junk cars, providing a convenient and…" at bounding box center [308, 90] width 369 height 34
click at [266, 103] on span "We offer top dollar cash in hand for your junk cars, providing a convenient and…" at bounding box center [308, 101] width 368 height 34
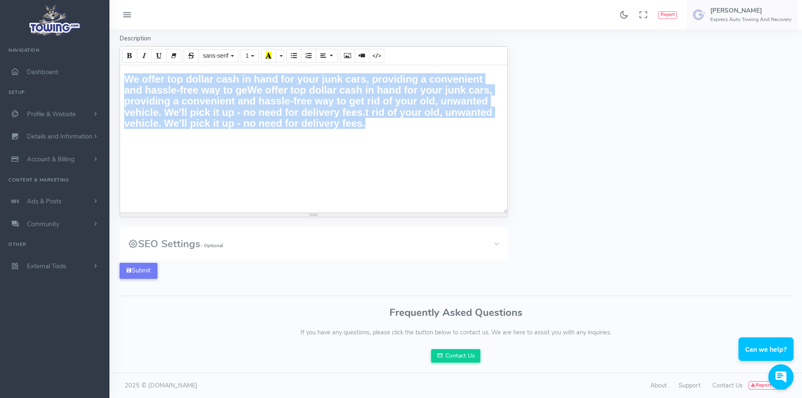
click at [267, 103] on span "We offer top dollar cash in hand for your junk cars, providing a convenient and…" at bounding box center [308, 101] width 368 height 34
click at [264, 168] on div "We offer top dollar cash in hand for your junk cars, providing a convenient and…" at bounding box center [313, 138] width 387 height 147
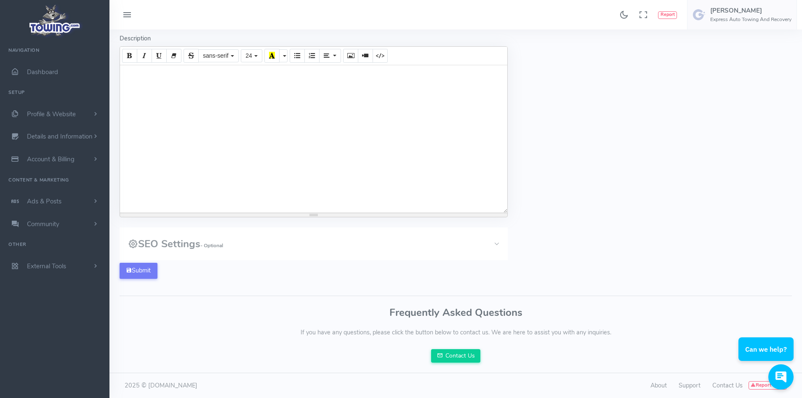
click at [271, 98] on span "We offer top dollar cash in hand for your junk cars, providing a convenient and…" at bounding box center [308, 101] width 368 height 34
click at [257, 96] on span "We offer top dollar cash in hand for your junk cars, providing a convenient and…" at bounding box center [308, 101] width 368 height 34
click at [256, 93] on span "We offer top dollar cash in hand for your junk cars, providing a convenient and…" at bounding box center [308, 101] width 368 height 34
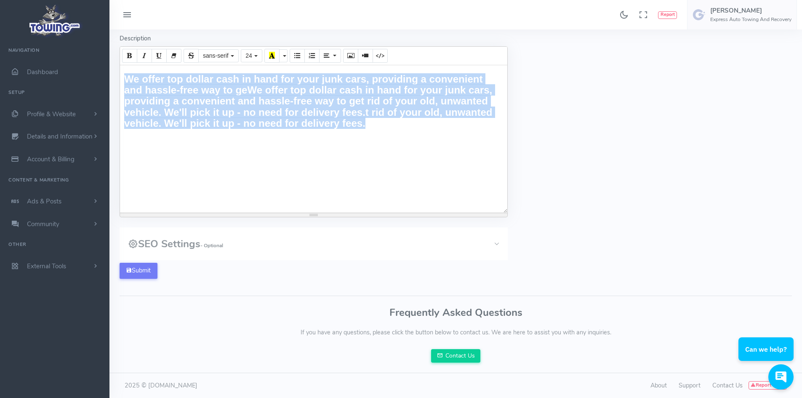
click at [256, 93] on span "We offer top dollar cash in hand for your junk cars, providing a convenient and…" at bounding box center [308, 101] width 368 height 34
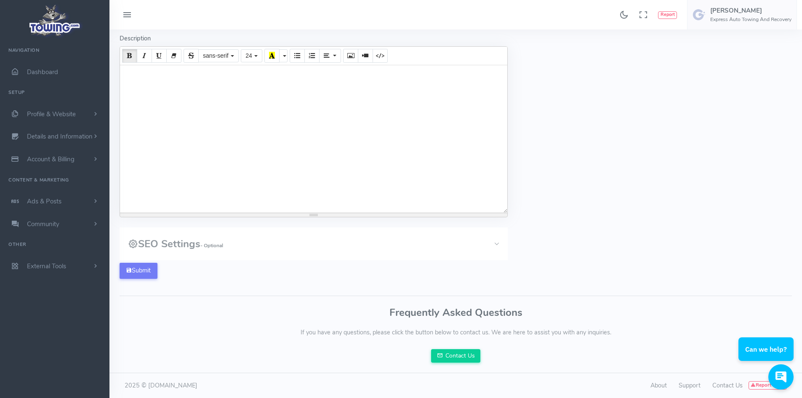
click at [572, 186] on div "Preview We offer top dollar cash in hand for your junk cars, providing a conven…" at bounding box center [655, 103] width 284 height 372
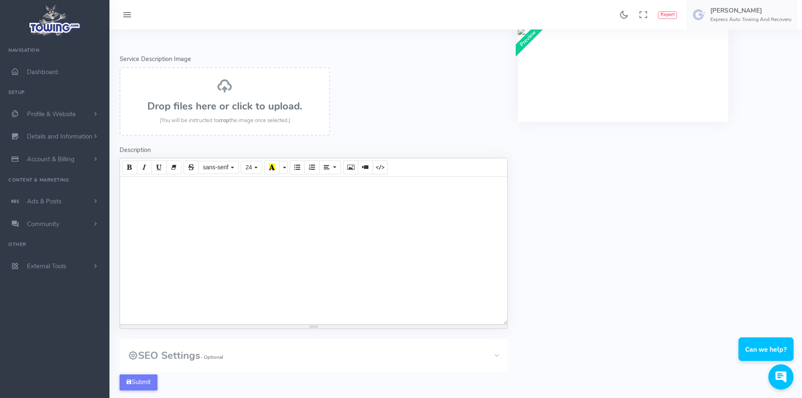
scroll to position [95, 0]
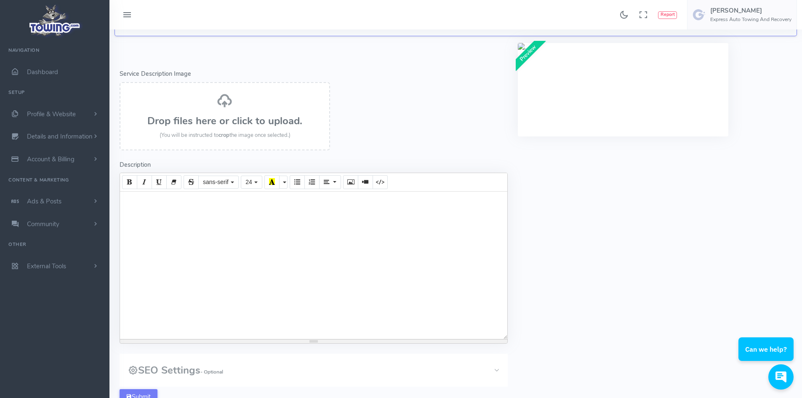
click at [153, 201] on span "We offer top dollar cash in hand for your junk cars, providing a convenient and…" at bounding box center [308, 216] width 369 height 34
click at [130, 182] on icon "Bold (CTRL+B)" at bounding box center [130, 181] width 6 height 7
click at [149, 223] on span "We offrcer top dollar cash in hand for your junk cars, providing a convenient a…" at bounding box center [308, 216] width 369 height 34
click at [162, 215] on span "We offrcer top dollar cash in hand for your junk cars, providing a convenient a…" at bounding box center [308, 216] width 369 height 34
click at [163, 214] on span "We offrcer top dollar cash in hand for your junk cars, providing a convenient a…" at bounding box center [308, 216] width 369 height 34
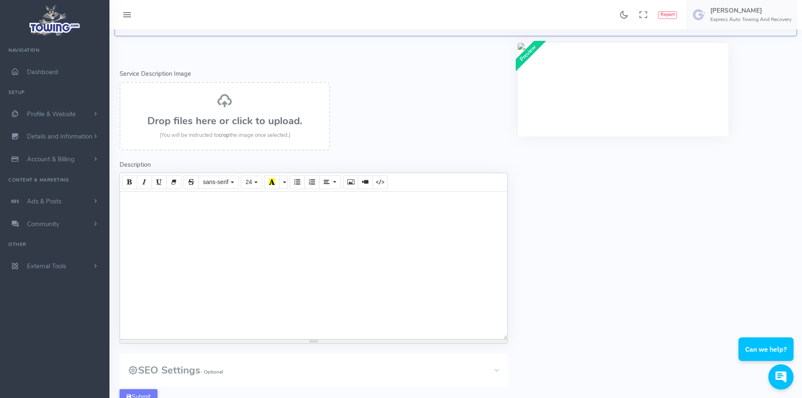
drag, startPoint x: 167, startPoint y: 211, endPoint x: 173, endPoint y: 207, distance: 6.7
click at [171, 209] on span "We offrcer top dollar cash in hand for your junk cars, providing a convenient a…" at bounding box center [308, 216] width 369 height 34
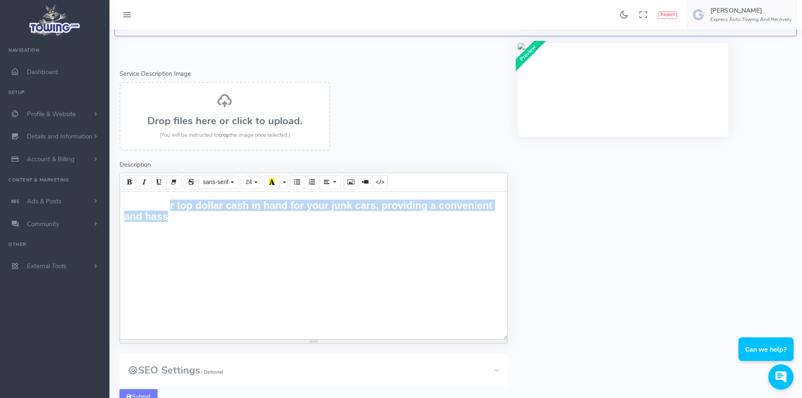
click at [174, 206] on span "We offrcer top dollar cash in hand for your junk cars, providing a convenient a…" at bounding box center [308, 216] width 369 height 34
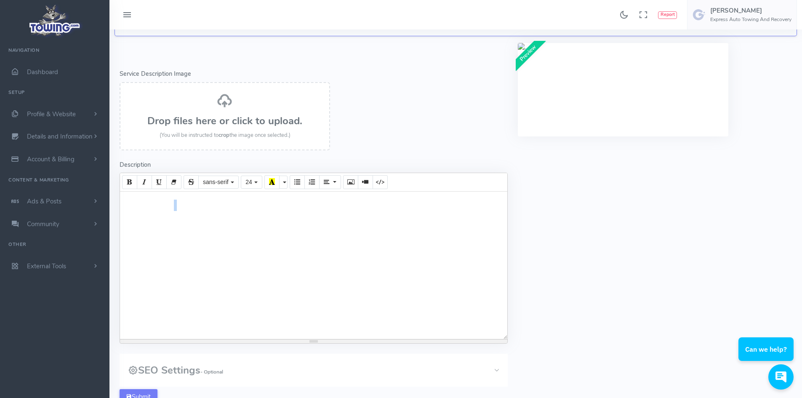
click at [174, 206] on span "We offrcer top dollar cash in hand for your junk cars, providing a convenient a…" at bounding box center [308, 216] width 369 height 34
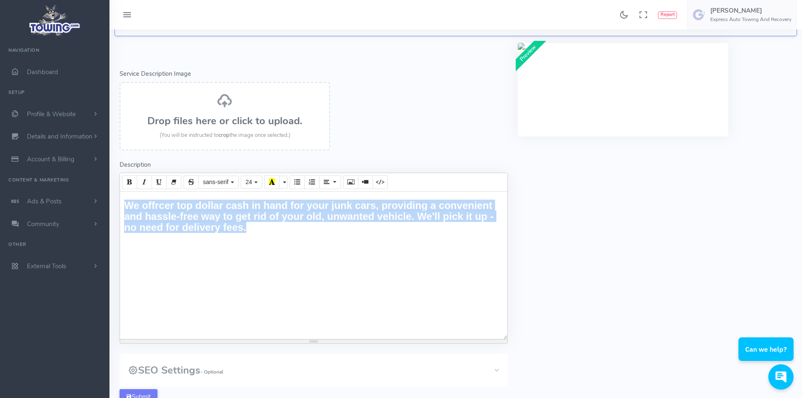
click at [174, 206] on span "We offrcer top dollar cash in hand for your junk cars, providing a convenient a…" at bounding box center [308, 216] width 369 height 34
click at [272, 181] on icon "Recent Color" at bounding box center [272, 181] width 6 height 7
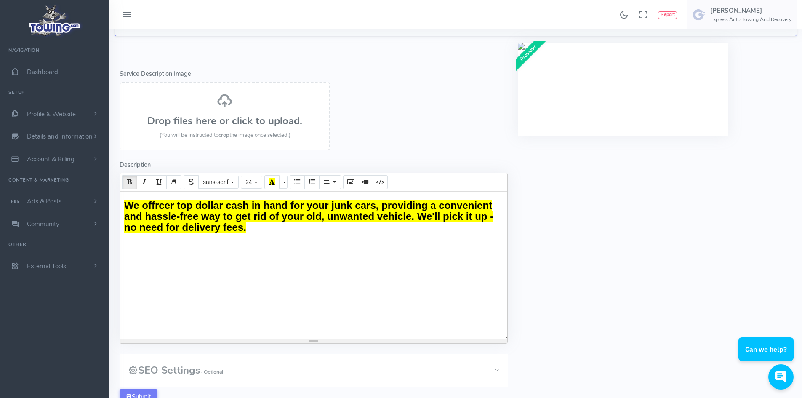
click at [400, 106] on form "Error - Service Description Image Drop files here or click to upload. (You will…" at bounding box center [313, 229] width 398 height 372
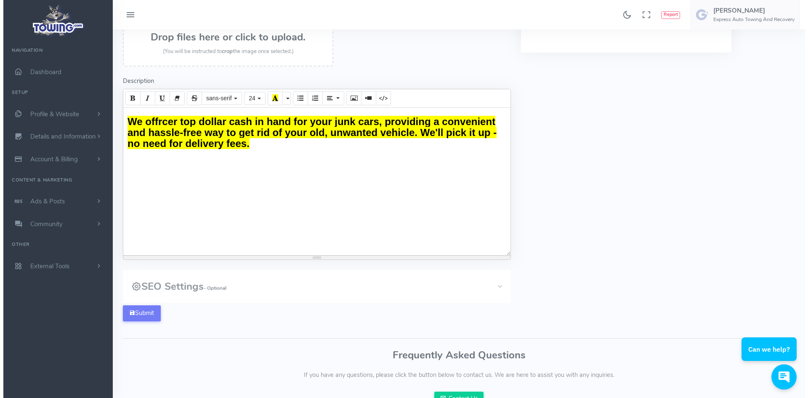
scroll to position [179, 0]
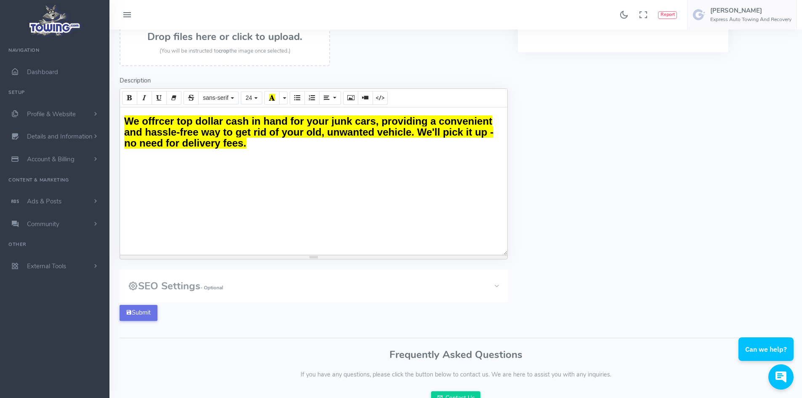
click at [139, 311] on button "Submit" at bounding box center [139, 313] width 38 height 16
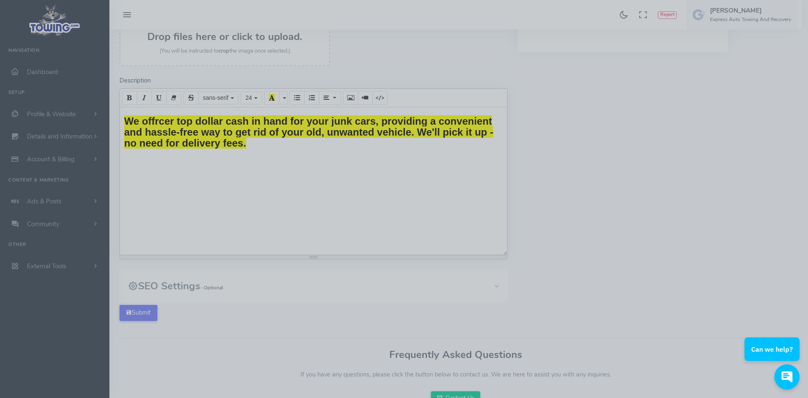
click at [160, 126] on body "Found 17 results Analytics Report" at bounding box center [404, 130] width 808 height 619
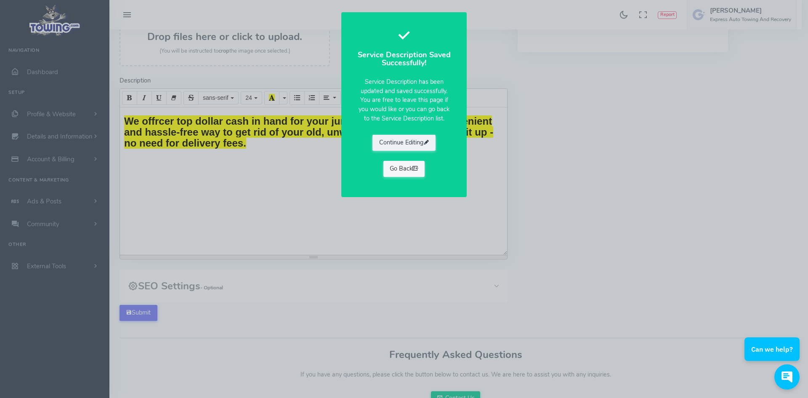
click at [398, 166] on link "Go Back" at bounding box center [404, 169] width 42 height 16
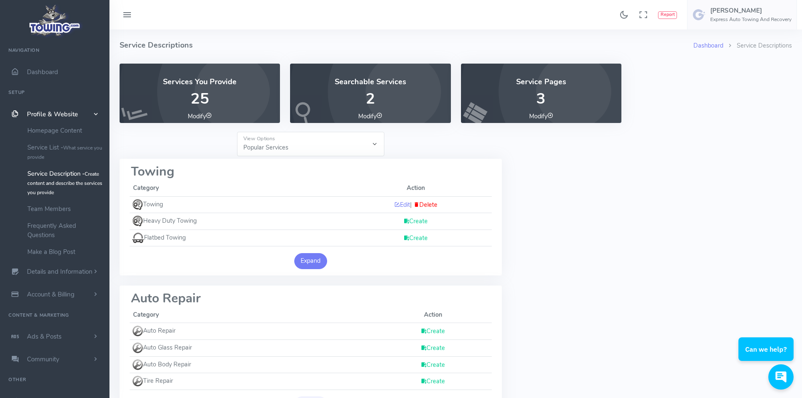
click at [314, 253] on button "Expand" at bounding box center [310, 261] width 33 height 16
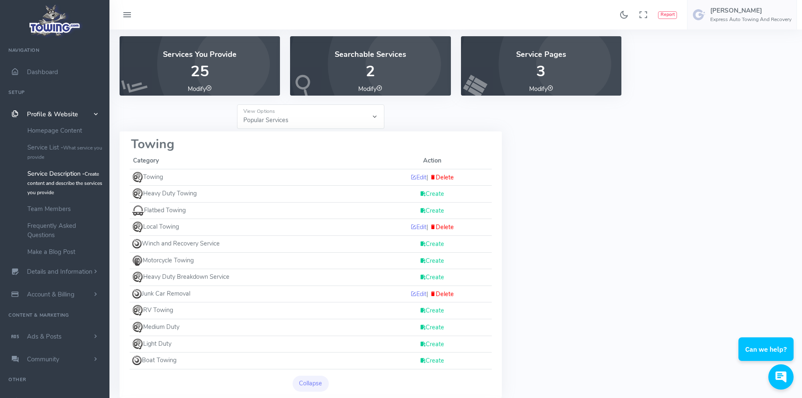
scroll to position [42, 0]
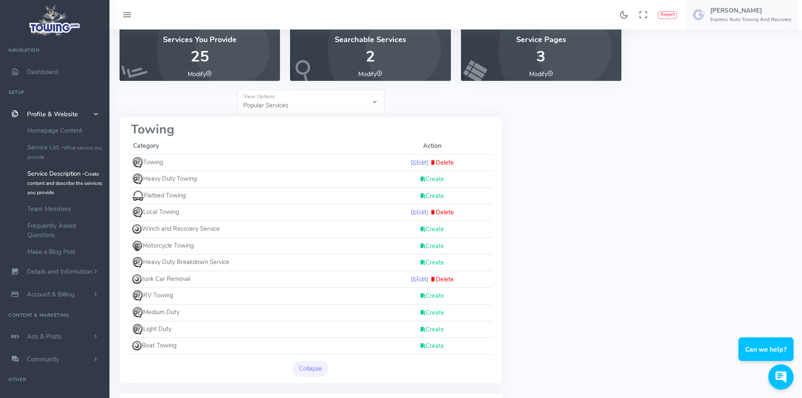
click at [437, 247] on link "Create" at bounding box center [432, 246] width 24 height 8
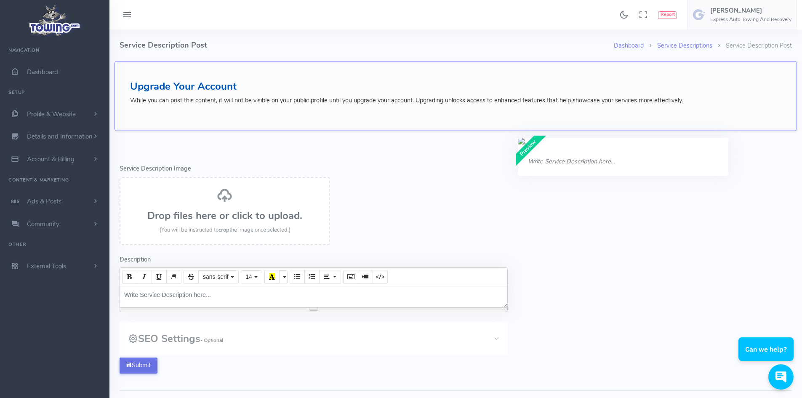
click at [144, 362] on button "Submit" at bounding box center [139, 365] width 38 height 16
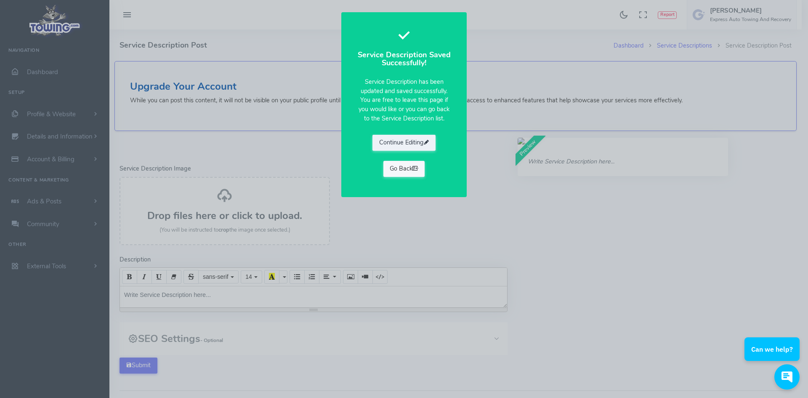
click at [396, 165] on link "Go Back" at bounding box center [404, 169] width 42 height 16
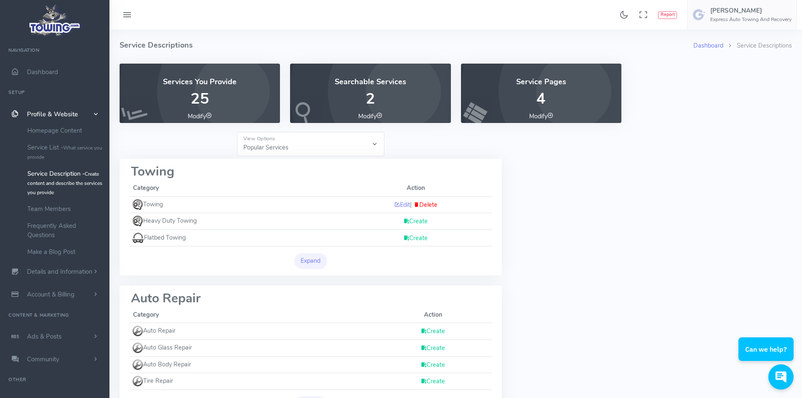
click at [304, 263] on button "Expand" at bounding box center [310, 261] width 33 height 16
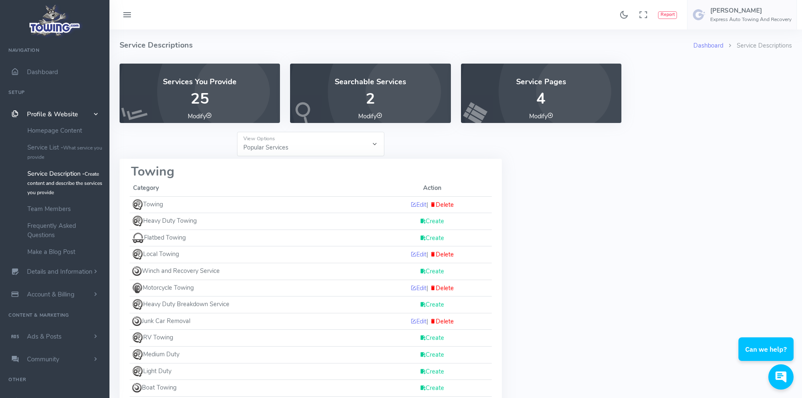
click at [434, 271] on link "Create" at bounding box center [432, 271] width 24 height 8
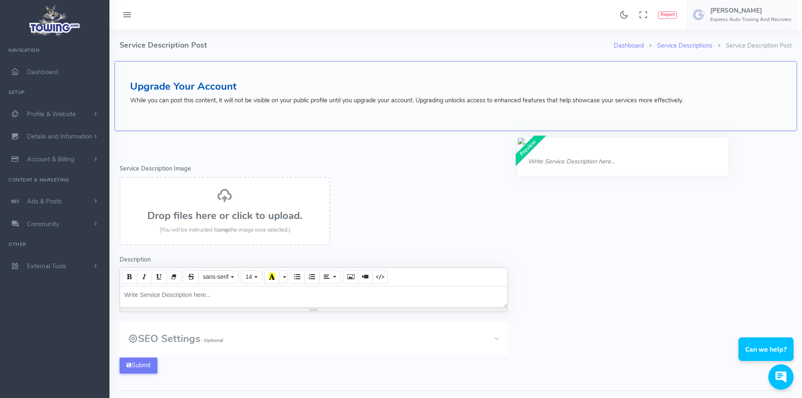
click at [210, 297] on div "Write Service Description here..." at bounding box center [313, 296] width 387 height 21
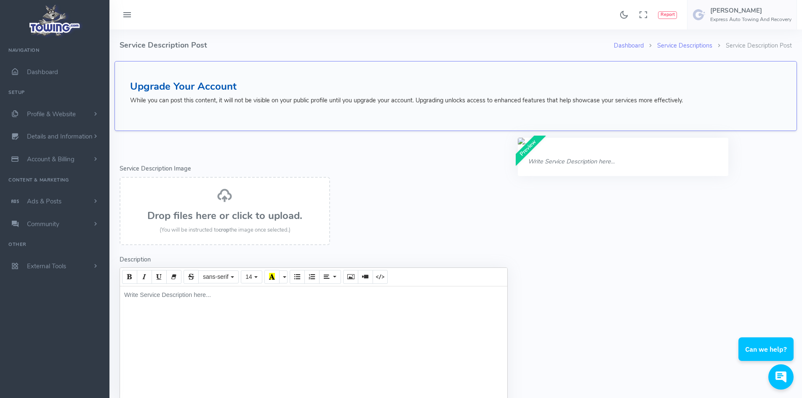
click at [229, 300] on div "Write Service Description here..." at bounding box center [313, 359] width 387 height 147
click at [228, 300] on div "Write Service Description here..." at bounding box center [313, 359] width 387 height 147
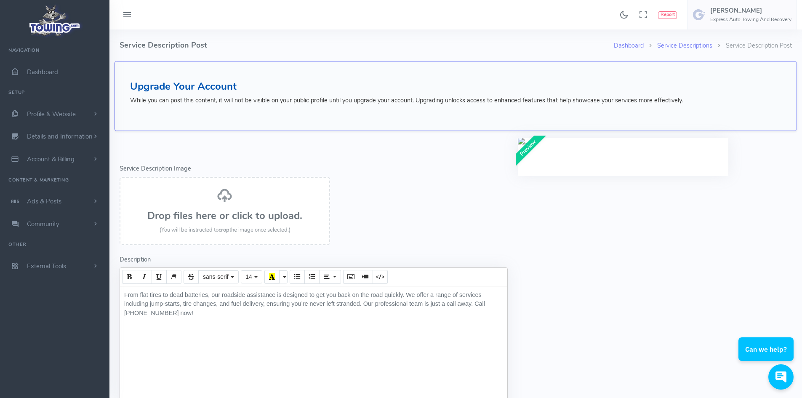
click at [412, 221] on form "Error - Service Description Image Drop files here or click to upload. (You will…" at bounding box center [313, 324] width 398 height 372
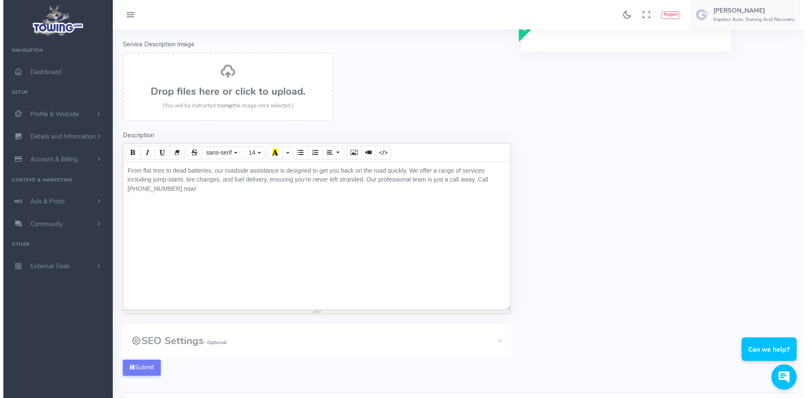
scroll to position [126, 0]
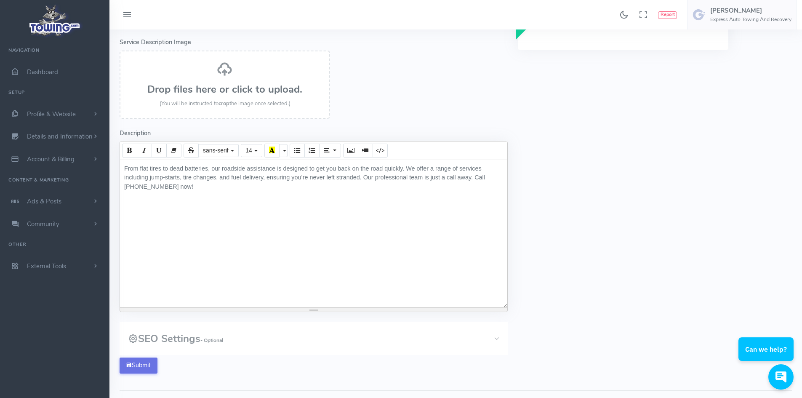
click at [139, 362] on button "Submit" at bounding box center [139, 365] width 38 height 16
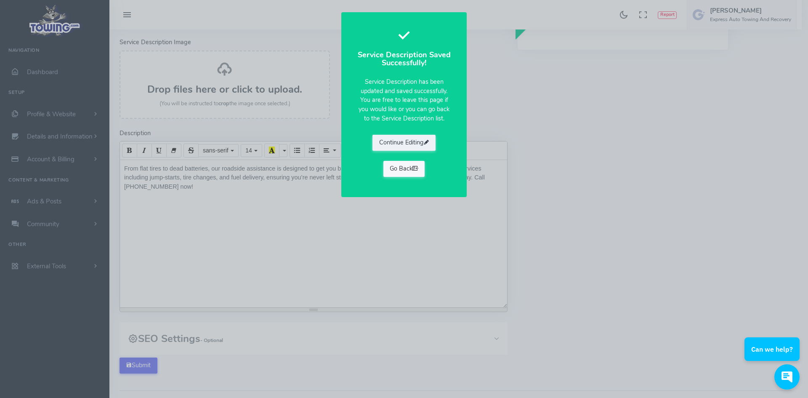
click at [400, 170] on link "Go Back" at bounding box center [404, 169] width 42 height 16
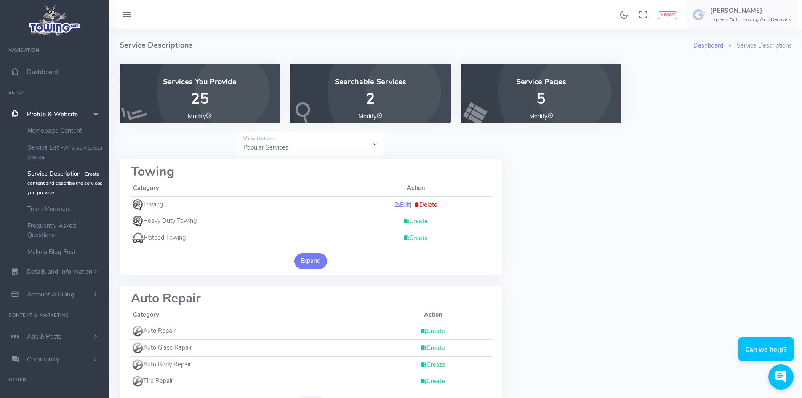
click at [310, 259] on button "Expand" at bounding box center [310, 261] width 33 height 16
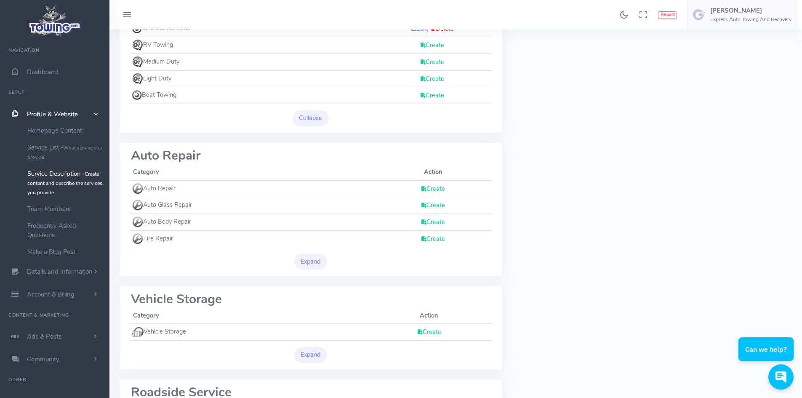
scroll to position [295, 0]
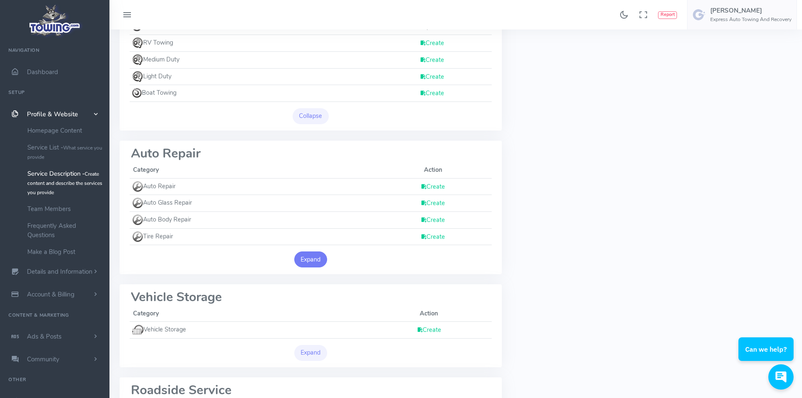
click at [313, 262] on button "Expand" at bounding box center [310, 259] width 33 height 16
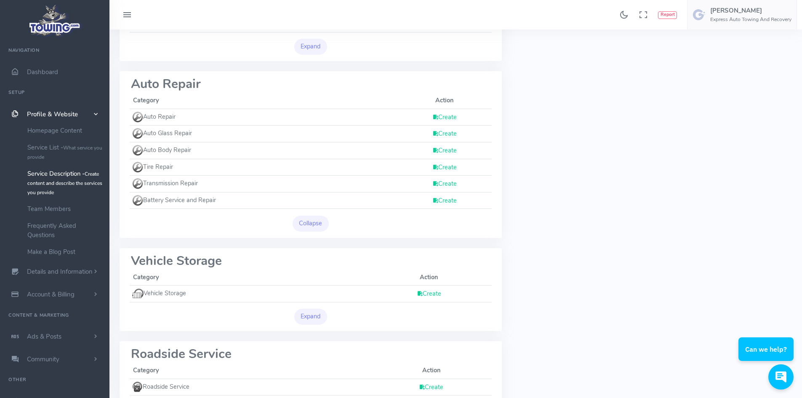
scroll to position [379, 0]
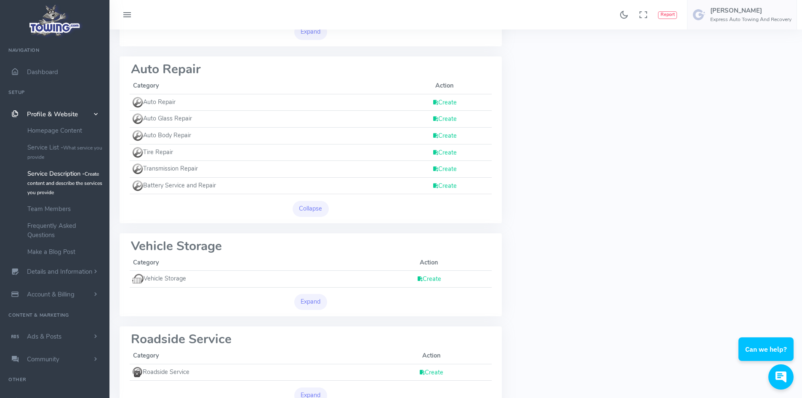
click at [427, 278] on link "Create" at bounding box center [429, 278] width 24 height 8
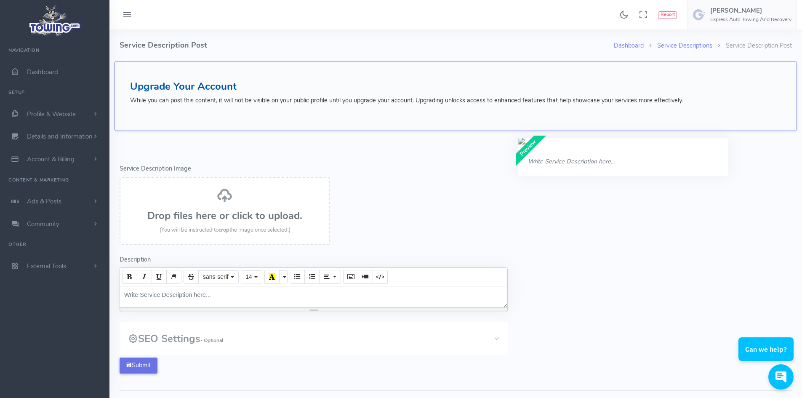
click at [138, 361] on button "Submit" at bounding box center [139, 365] width 38 height 16
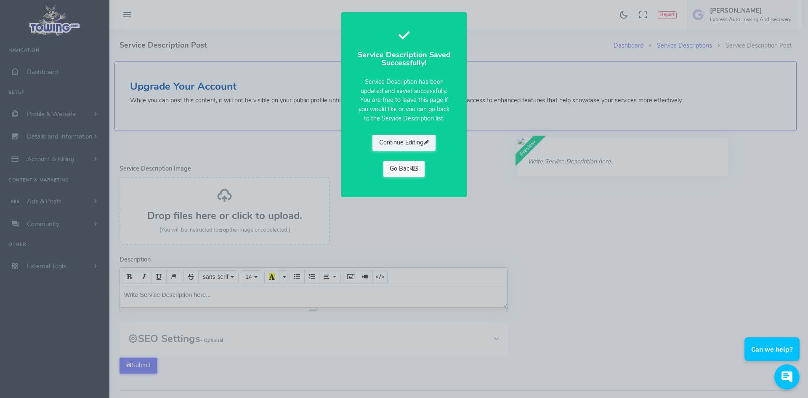
click at [414, 171] on icon at bounding box center [415, 168] width 6 height 8
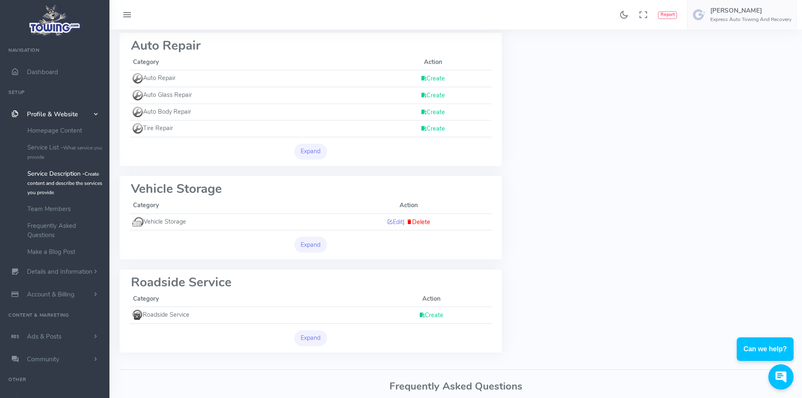
scroll to position [326, 0]
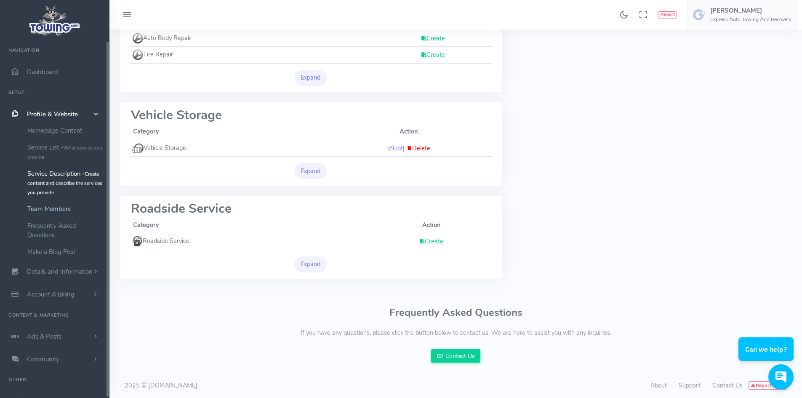
click at [54, 212] on link "Team Members" at bounding box center [65, 208] width 88 height 17
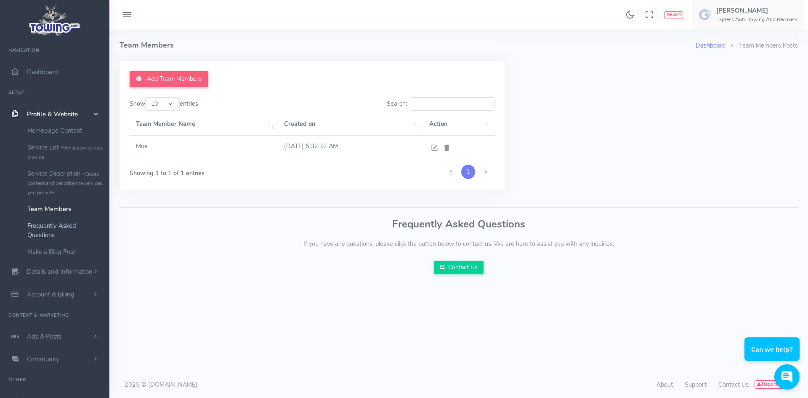
click at [52, 227] on link "Frequently Asked Questions" at bounding box center [65, 230] width 88 height 26
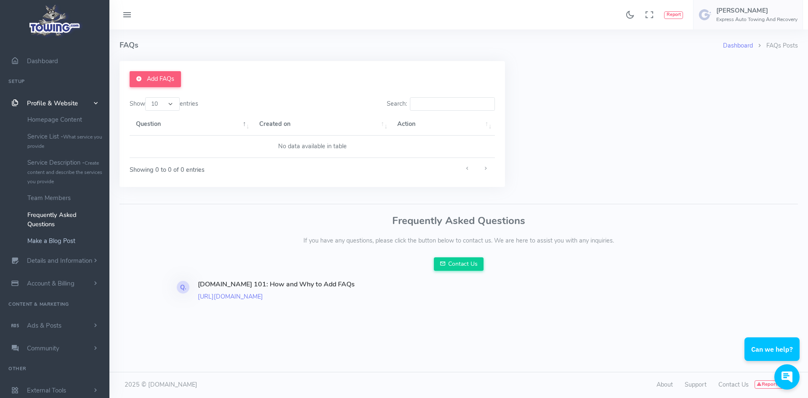
click at [56, 237] on link "Make a Blog Post" at bounding box center [65, 240] width 88 height 17
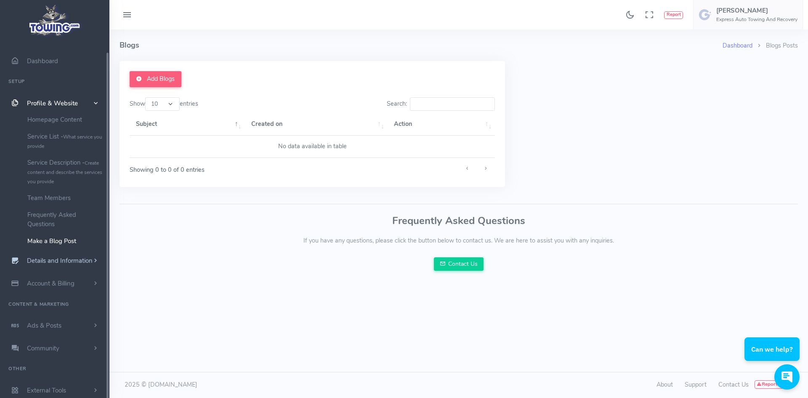
click at [56, 257] on span "Details and Information" at bounding box center [60, 261] width 66 height 8
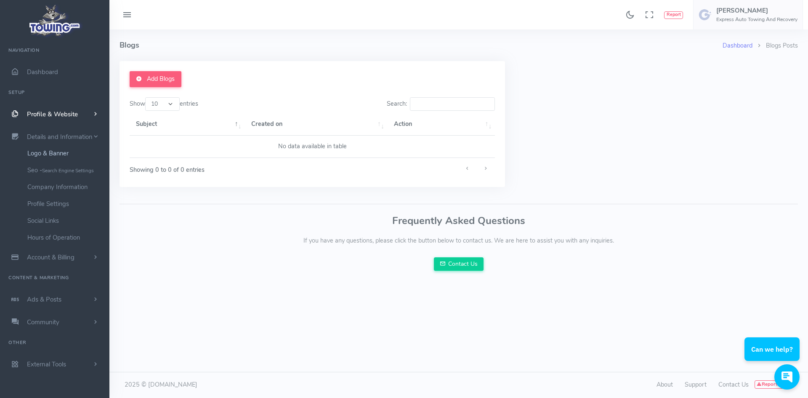
click at [56, 153] on link "Logo & Banner" at bounding box center [65, 153] width 88 height 17
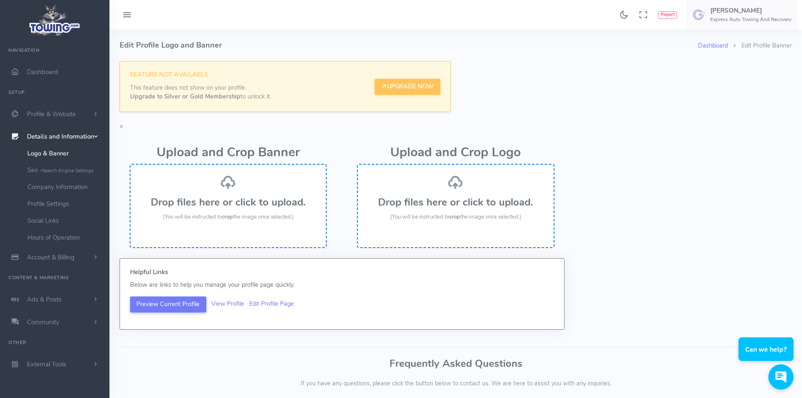
click at [474, 194] on div "Drop files here or click to upload. (You will be instructed to crop the image o…" at bounding box center [455, 197] width 178 height 47
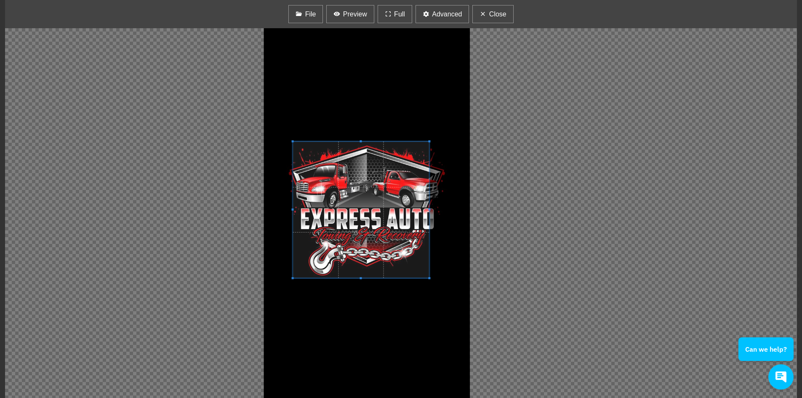
click at [335, 219] on span at bounding box center [361, 209] width 136 height 136
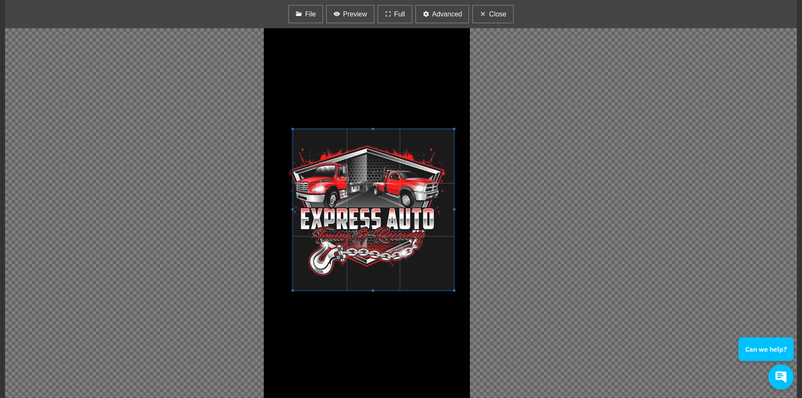
click at [454, 211] on span at bounding box center [454, 209] width 2 height 161
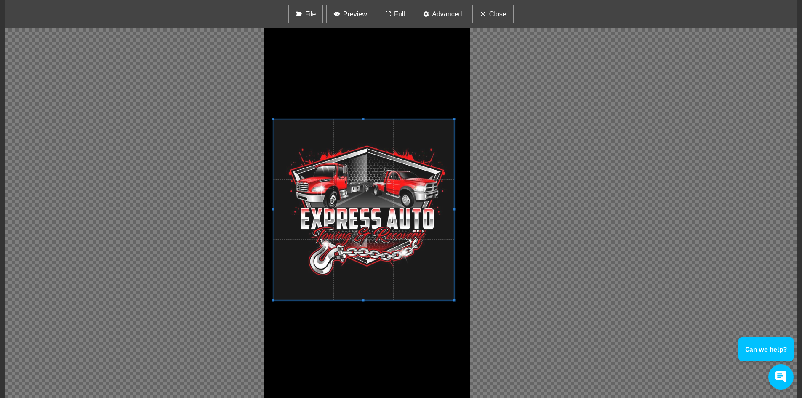
click at [272, 208] on span at bounding box center [273, 209] width 2 height 2
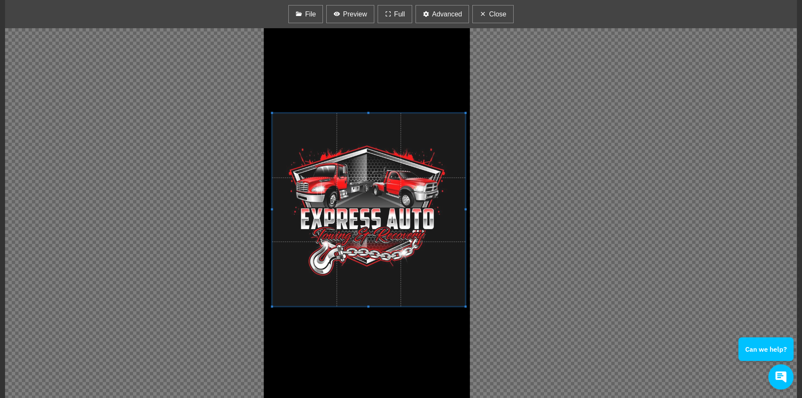
click at [466, 210] on span at bounding box center [465, 209] width 2 height 193
click at [493, 13] on span "Close" at bounding box center [497, 14] width 17 height 10
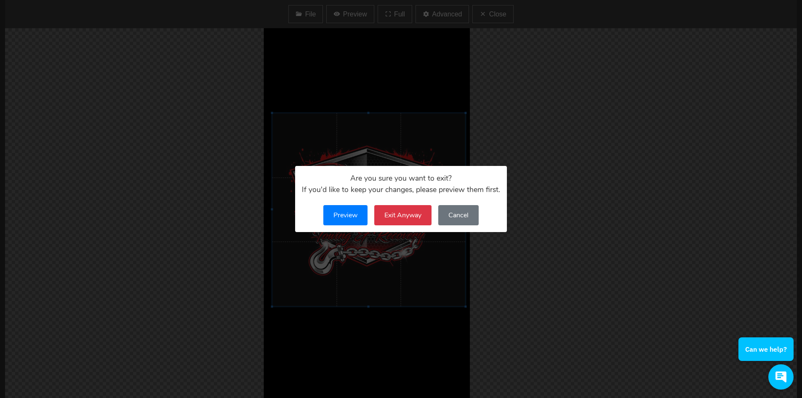
click at [348, 214] on button "Preview" at bounding box center [345, 215] width 44 height 20
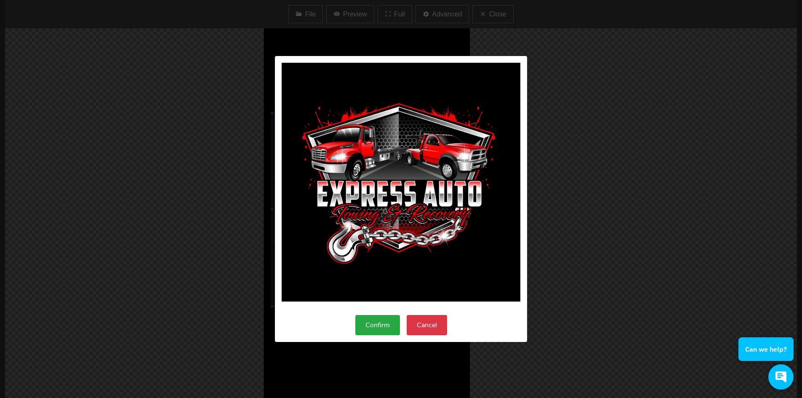
click at [381, 326] on button "Confirm" at bounding box center [377, 325] width 45 height 20
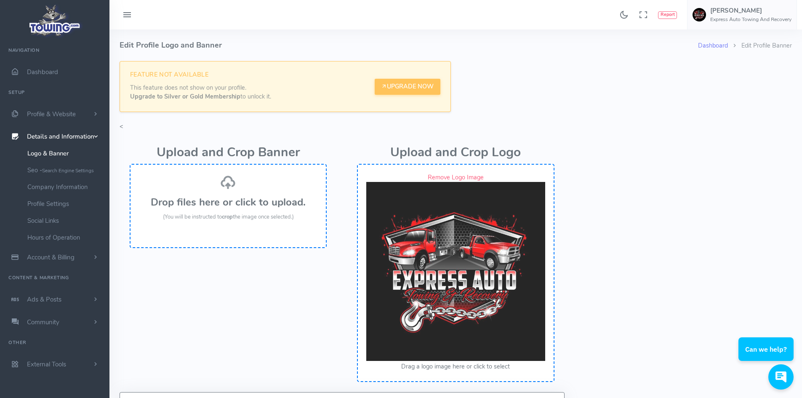
click at [222, 197] on h3 "Drop files here or click to upload." at bounding box center [228, 202] width 178 height 11
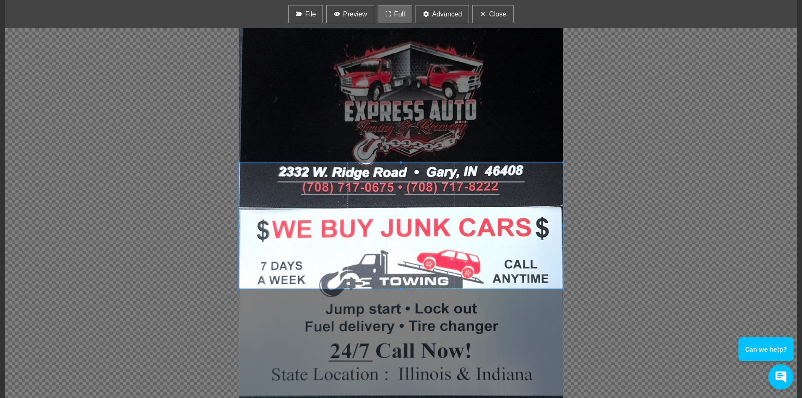
click at [385, 13] on icon "button" at bounding box center [388, 14] width 7 height 11
click at [394, 112] on div at bounding box center [401, 212] width 792 height 369
click at [401, 310] on div at bounding box center [401, 212] width 792 height 369
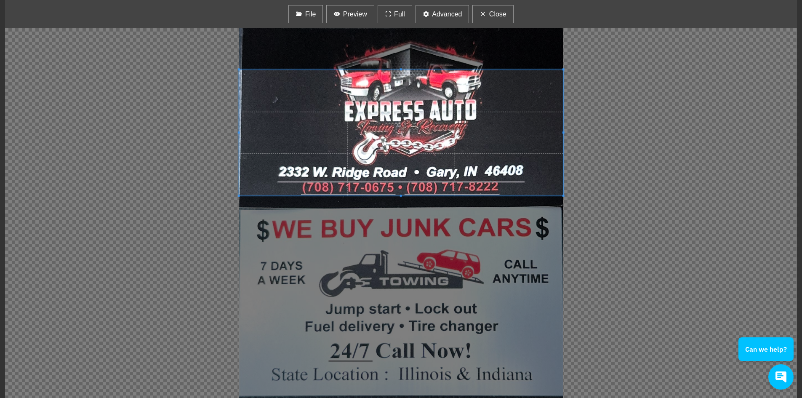
click at [398, 146] on span at bounding box center [401, 132] width 324 height 126
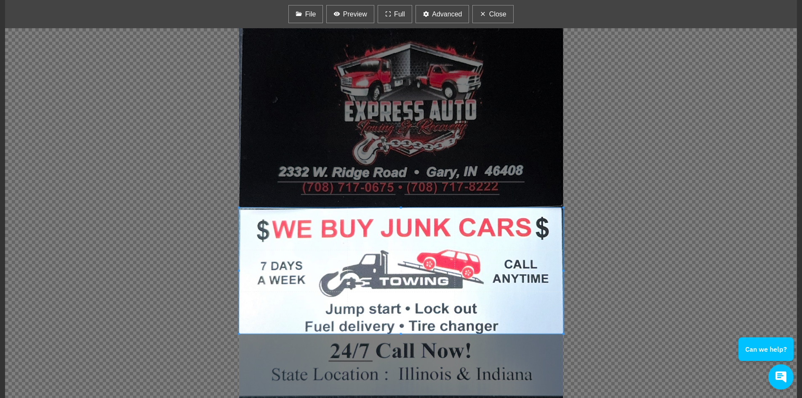
click at [385, 278] on span at bounding box center [401, 270] width 324 height 126
click at [497, 20] on button "Close" at bounding box center [492, 14] width 41 height 18
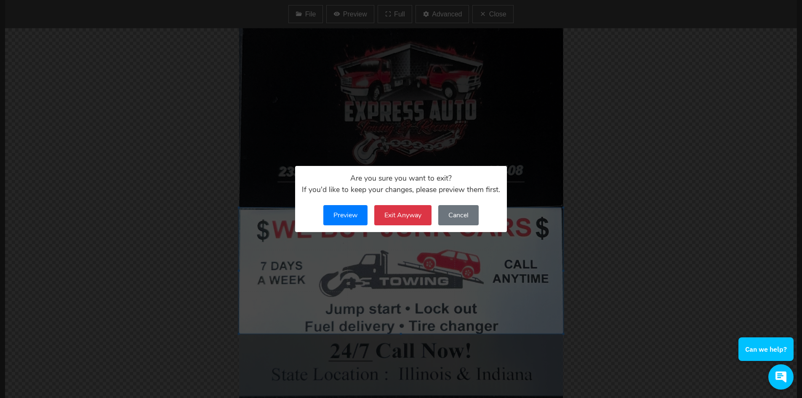
click at [340, 213] on button "Preview" at bounding box center [345, 215] width 44 height 20
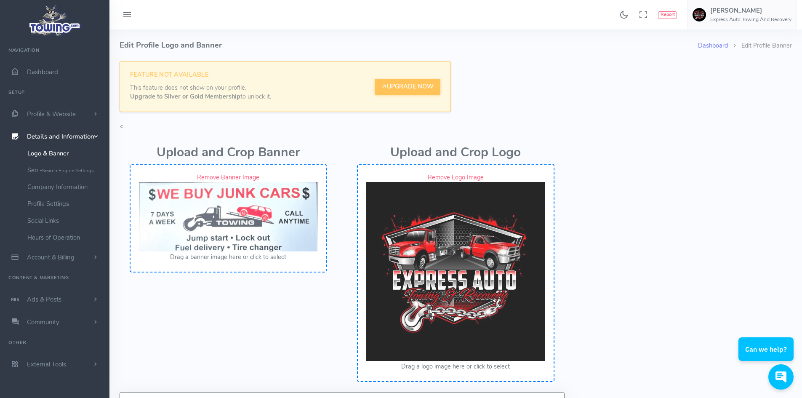
click at [272, 296] on div "Upload and Crop Banner Remove Banner Image Drag a banner image here or click to…" at bounding box center [227, 261] width 227 height 260
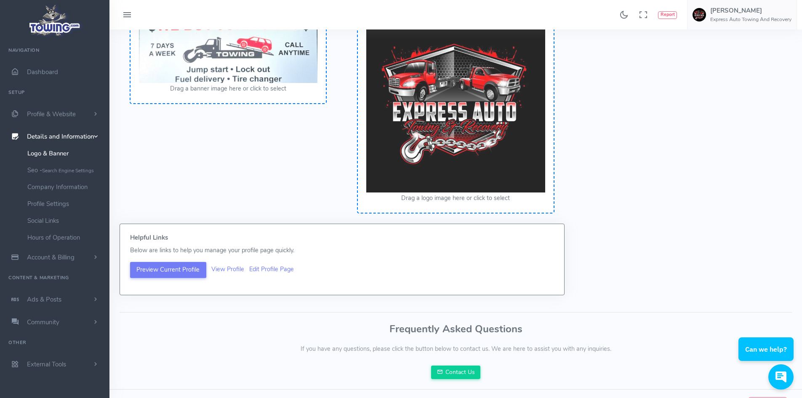
scroll to position [185, 0]
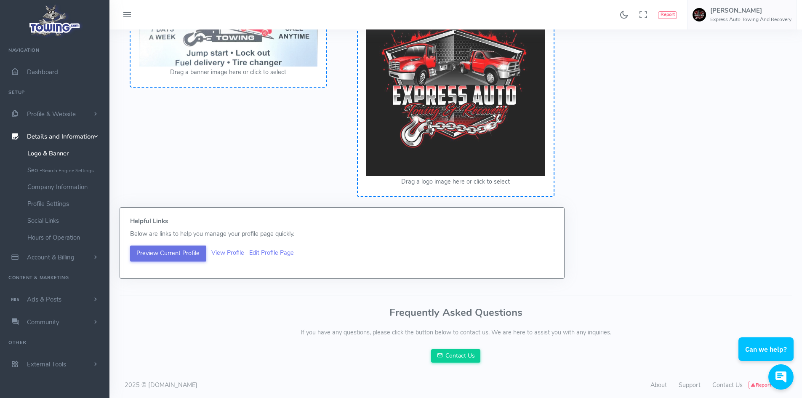
click at [153, 253] on button "Preview Current Profile" at bounding box center [168, 253] width 76 height 16
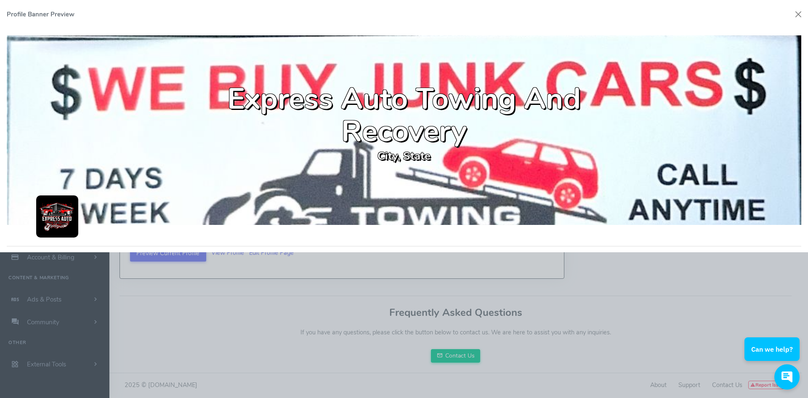
click at [334, 292] on div at bounding box center [404, 199] width 808 height 398
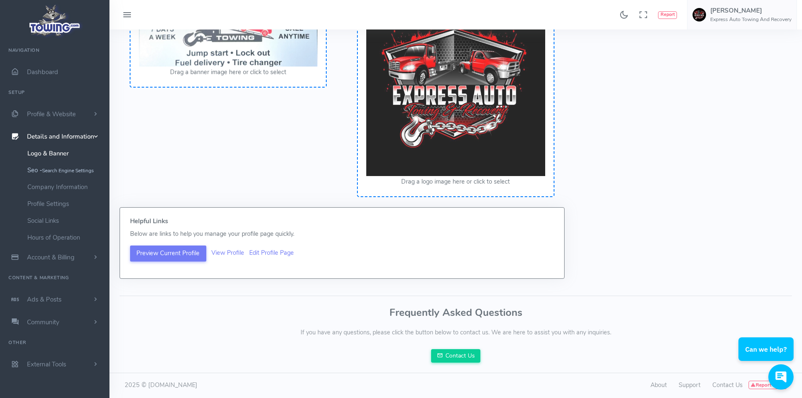
click at [54, 168] on small "Search Engine Settings" at bounding box center [68, 170] width 52 height 7
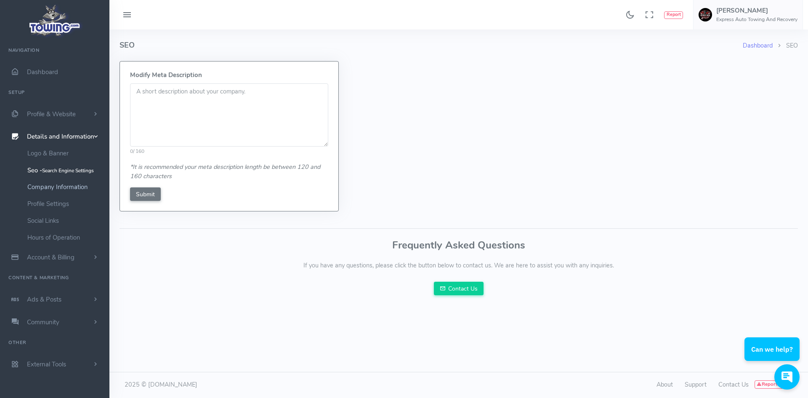
click at [67, 188] on link "Company Information" at bounding box center [65, 186] width 88 height 17
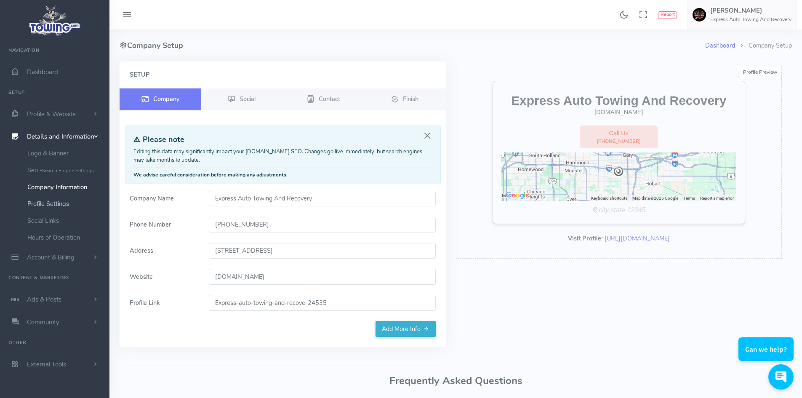
click at [50, 205] on link "Profile Settings" at bounding box center [65, 203] width 88 height 17
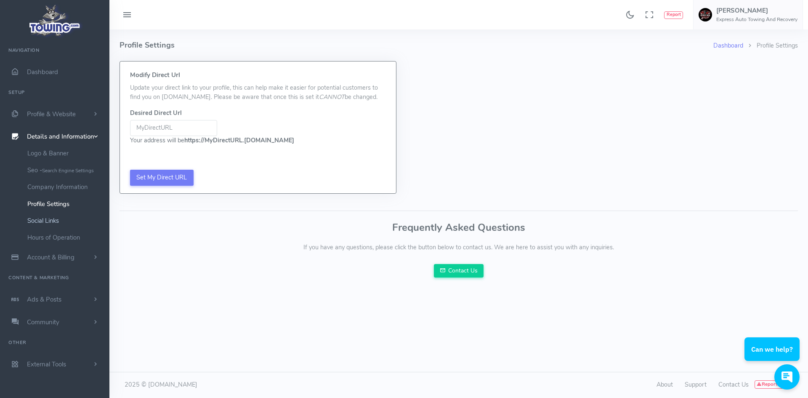
click at [55, 221] on link "Social Links" at bounding box center [65, 220] width 88 height 17
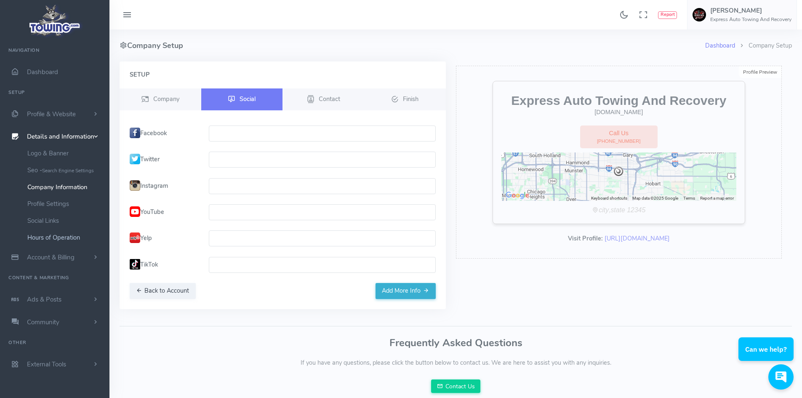
click at [54, 237] on link "Hours of Operation" at bounding box center [65, 237] width 88 height 17
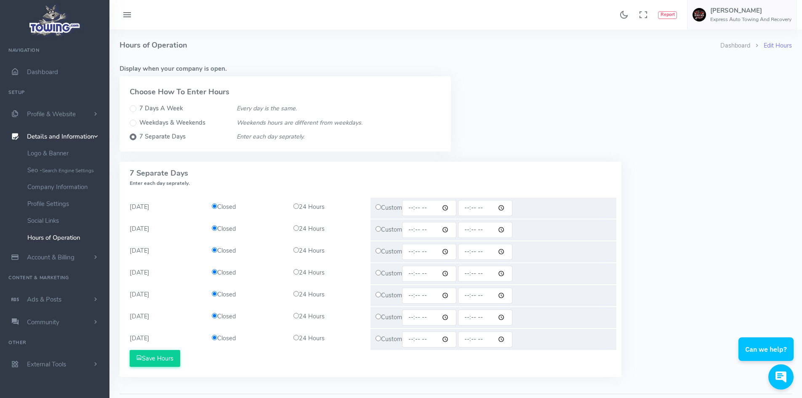
click at [377, 208] on input "radio" at bounding box center [377, 206] width 5 height 5
radio input "true"
click at [377, 228] on input "radio" at bounding box center [377, 228] width 5 height 5
radio input "true"
click at [377, 252] on input "radio" at bounding box center [377, 250] width 5 height 5
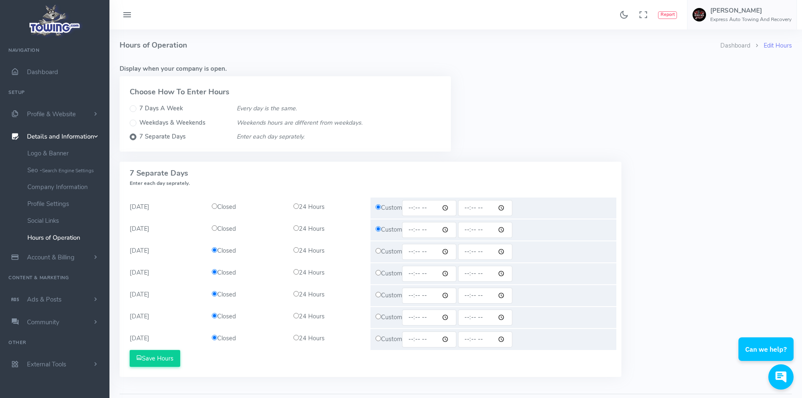
radio input "true"
click at [377, 270] on input "radio" at bounding box center [377, 272] width 5 height 5
radio input "true"
click at [377, 292] on input "radio" at bounding box center [377, 294] width 5 height 5
radio input "true"
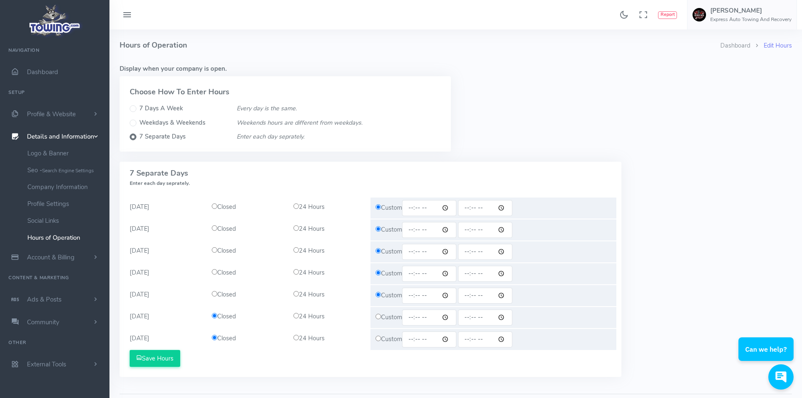
click at [379, 317] on input "radio" at bounding box center [377, 316] width 5 height 5
radio input "true"
click at [447, 318] on input "time" at bounding box center [429, 317] width 54 height 16
type input "08:00"
click at [516, 174] on div "7 Separate Days Enter each day seprately." at bounding box center [371, 175] width 502 height 26
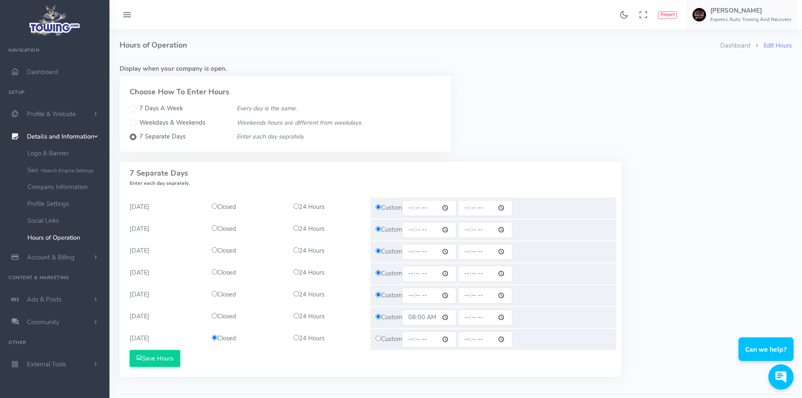
click at [415, 207] on input "time" at bounding box center [429, 208] width 54 height 16
type input "08:00"
click at [412, 229] on input "time" at bounding box center [429, 230] width 54 height 16
click at [436, 226] on input "time" at bounding box center [429, 230] width 54 height 16
click at [433, 232] on input "time" at bounding box center [429, 230] width 54 height 16
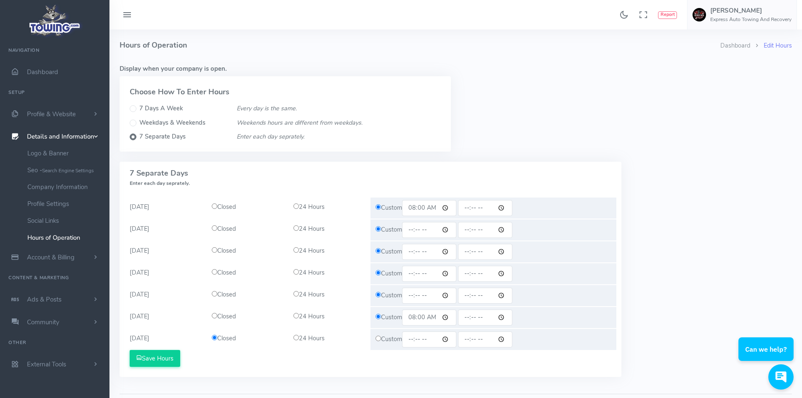
click at [425, 253] on input "time" at bounding box center [429, 252] width 54 height 16
click at [434, 225] on input "time" at bounding box center [429, 230] width 54 height 16
click at [432, 229] on input "time" at bounding box center [429, 230] width 54 height 16
type input "08:00"
click at [412, 249] on input "time" at bounding box center [429, 252] width 54 height 16
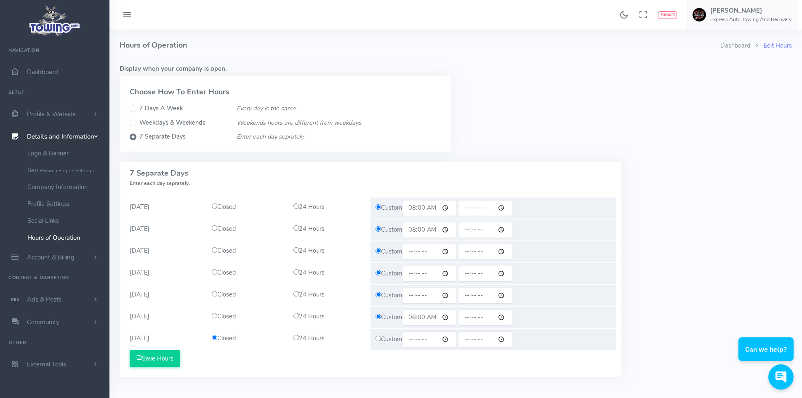
type input "08:00"
click at [415, 275] on input "time" at bounding box center [429, 274] width 54 height 16
type input "08:00"
click at [414, 295] on input "time" at bounding box center [429, 295] width 54 height 16
type input "08:00"
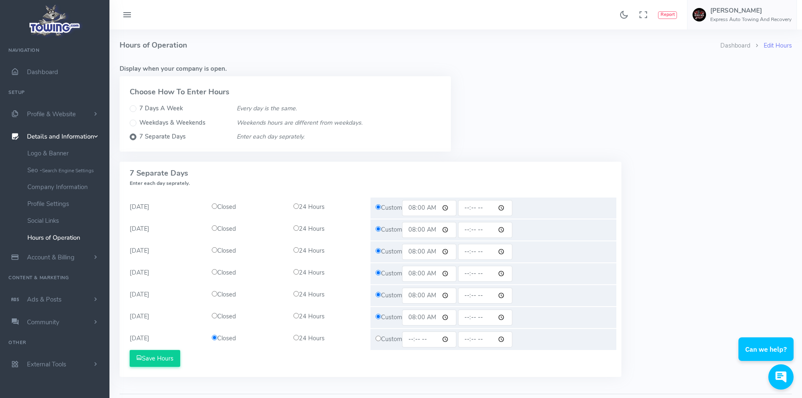
click at [470, 207] on input "time" at bounding box center [485, 208] width 54 height 16
type input "20:00"
click at [469, 228] on input "time" at bounding box center [485, 230] width 54 height 16
type input "20:00"
click at [469, 249] on input "time" at bounding box center [485, 252] width 54 height 16
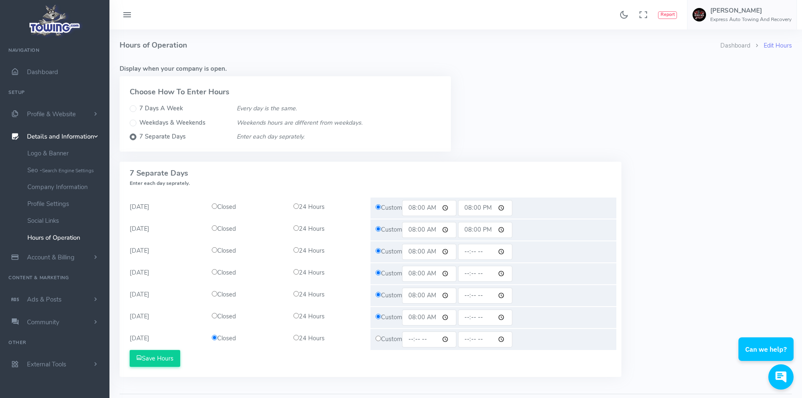
type input "20:00"
click at [472, 271] on input "time" at bounding box center [485, 274] width 54 height 16
click at [468, 292] on input "time" at bounding box center [485, 295] width 54 height 16
type input "20:00"
click at [472, 318] on input "time" at bounding box center [485, 317] width 54 height 16
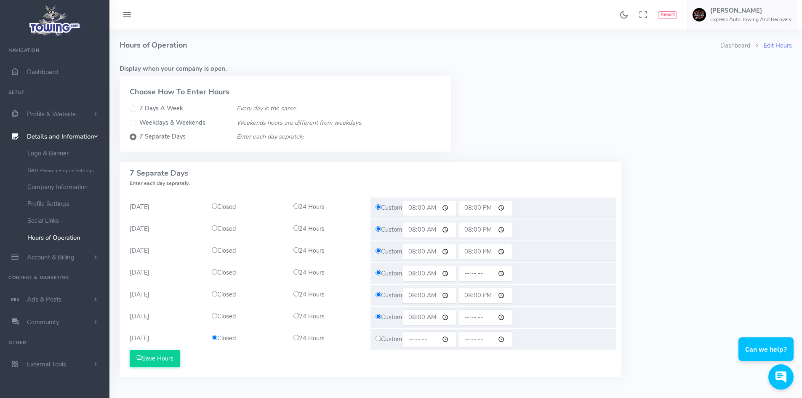
type input "20:00"
click at [487, 271] on input "time" at bounding box center [485, 274] width 54 height 16
type input "20:00"
click at [470, 271] on input "20:00" at bounding box center [485, 274] width 54 height 16
click at [638, 97] on div "Display when your company is open. Choose How To Enter Hours 7 Days A Week Ever…" at bounding box center [455, 111] width 682 height 101
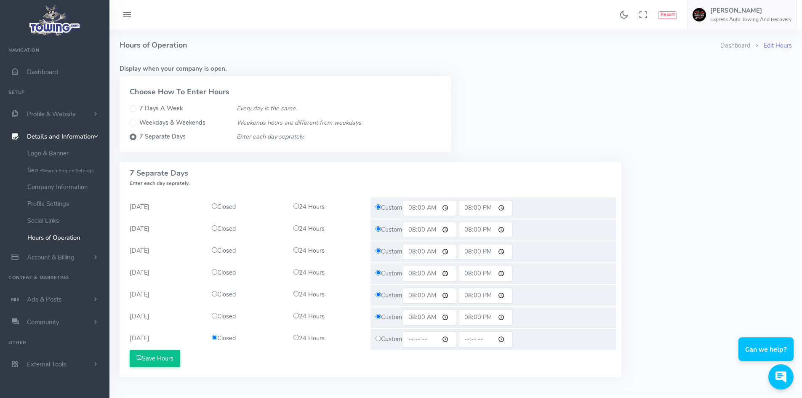
click at [172, 355] on button "Save Hours" at bounding box center [155, 358] width 50 height 17
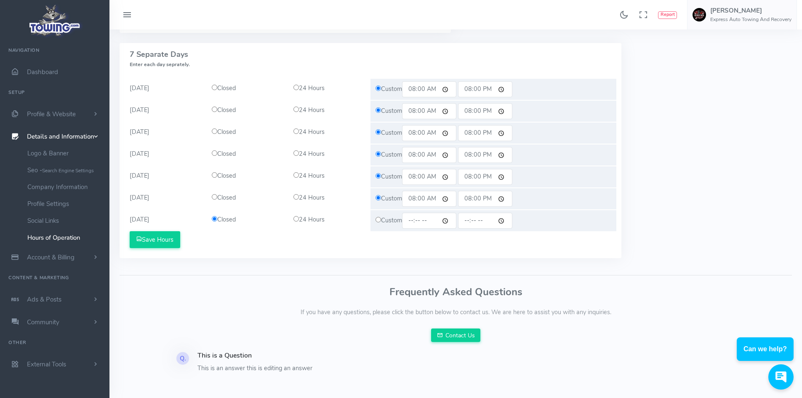
scroll to position [168, 0]
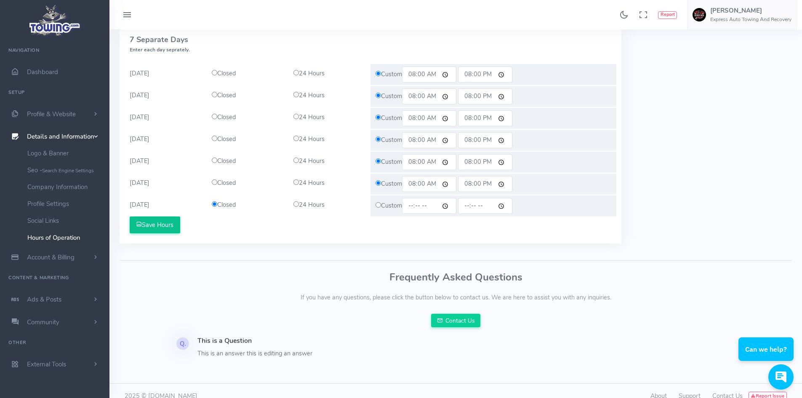
click at [164, 219] on button "Save Hours" at bounding box center [155, 224] width 50 height 17
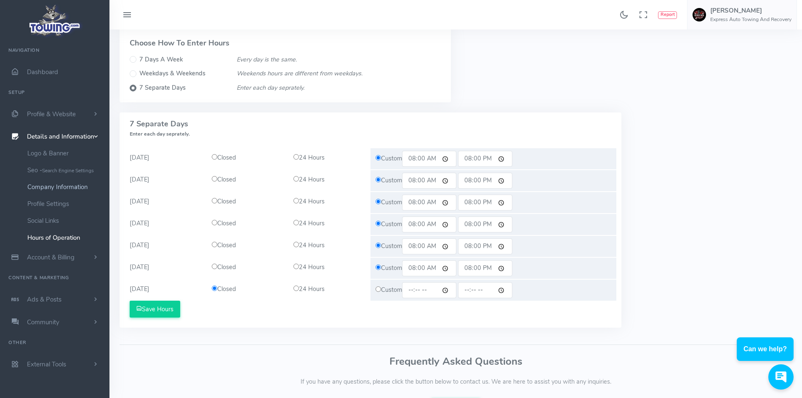
scroll to position [126, 0]
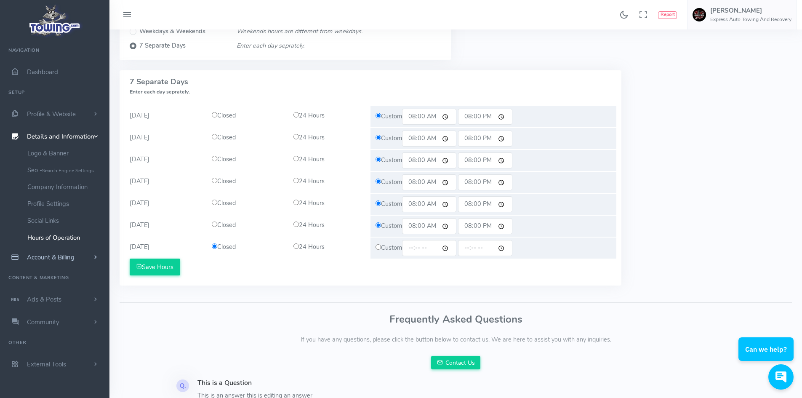
click at [64, 251] on link "Account & Billing" at bounding box center [54, 257] width 109 height 23
click at [49, 212] on link "Private Contact Info" at bounding box center [65, 209] width 88 height 17
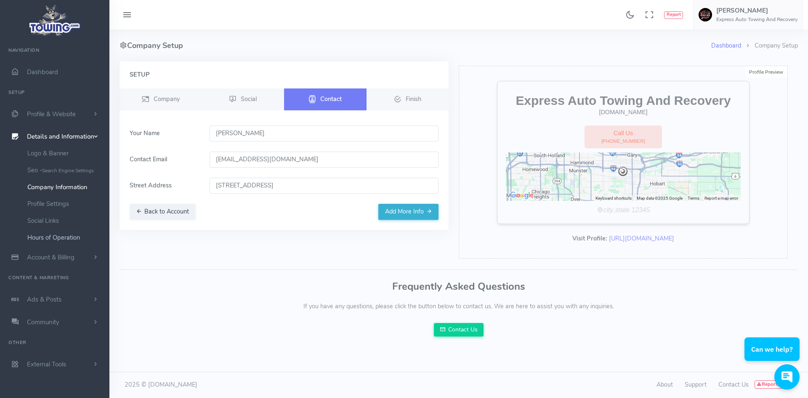
click at [44, 235] on link "Hours of Operation" at bounding box center [65, 237] width 88 height 17
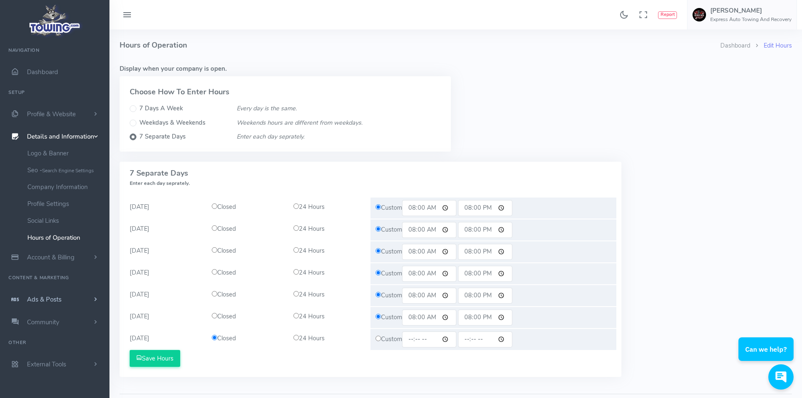
click at [65, 302] on link "Ads & Posts" at bounding box center [54, 299] width 109 height 23
click at [58, 219] on link "Help Wanted Ads" at bounding box center [65, 217] width 88 height 17
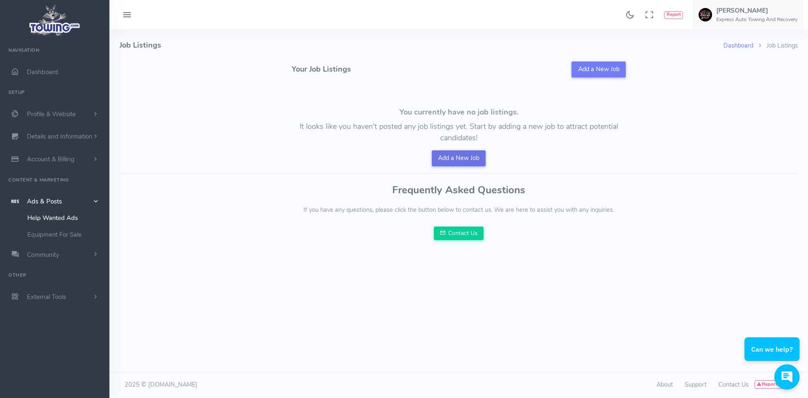
click at [460, 156] on link "Add a New Job" at bounding box center [459, 158] width 54 height 16
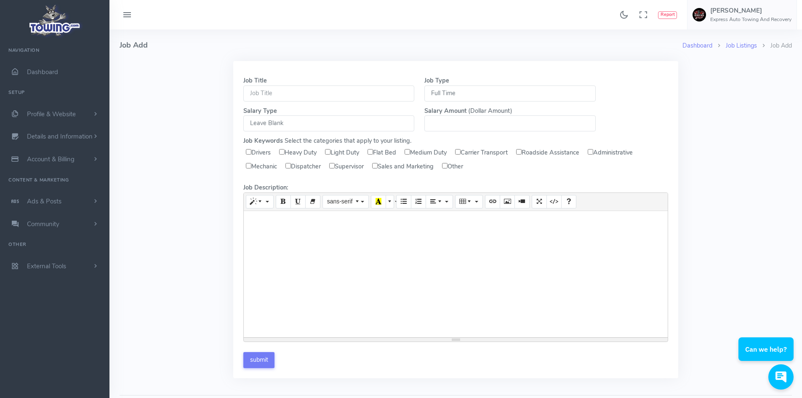
click at [289, 93] on input "text" at bounding box center [328, 93] width 171 height 16
click at [36, 72] on span "Dashboard" at bounding box center [42, 72] width 31 height 8
